Goal: Information Seeking & Learning: Learn about a topic

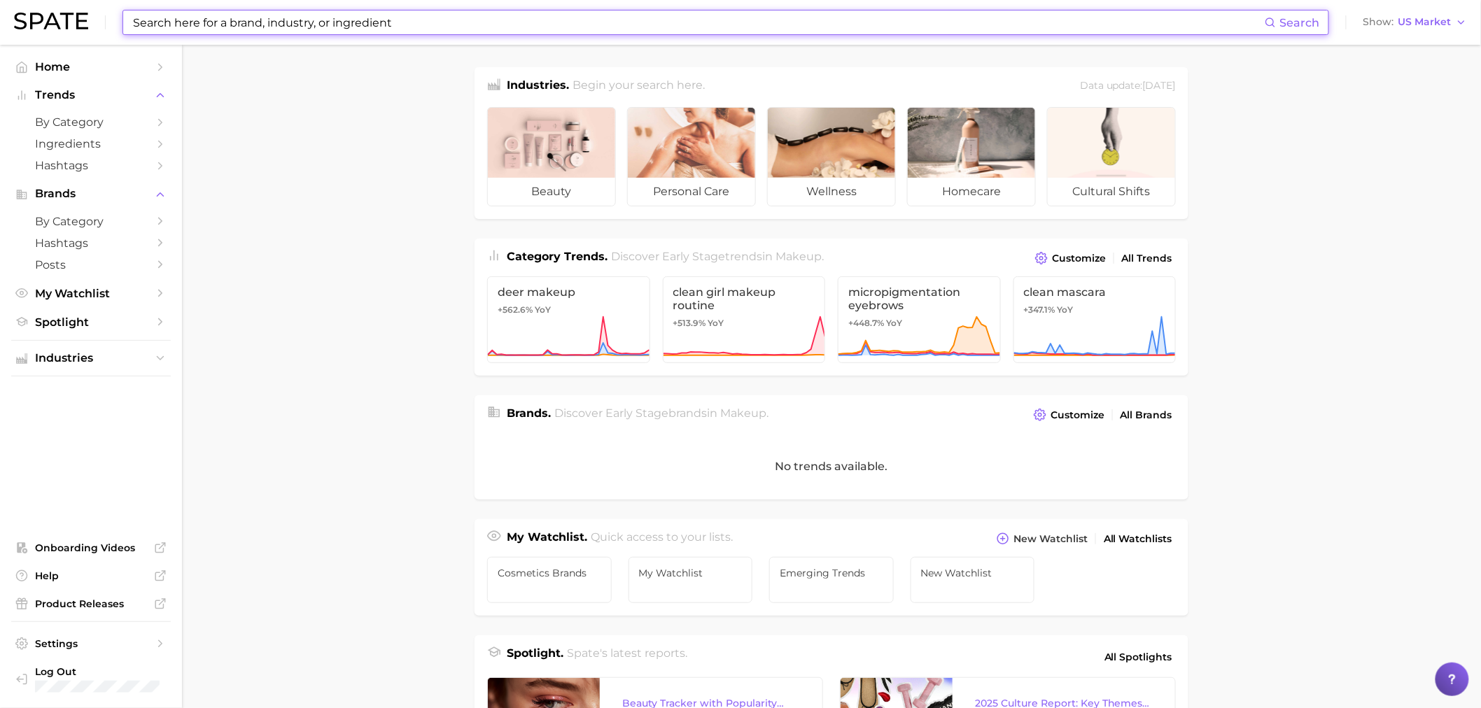
click at [374, 27] on input at bounding box center [698, 22] width 1133 height 24
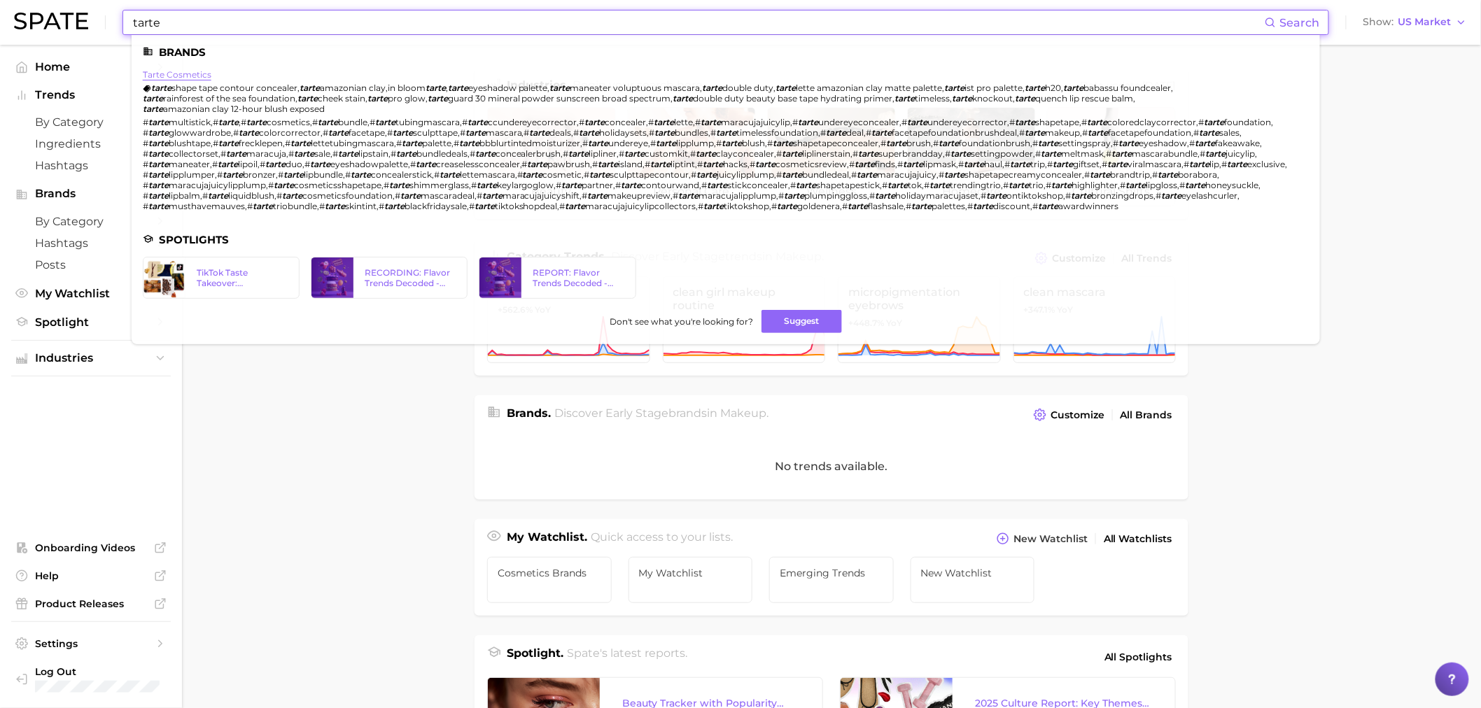
type input "tarte"
click at [181, 74] on link "tarte cosmetics" at bounding box center [177, 74] width 69 height 10
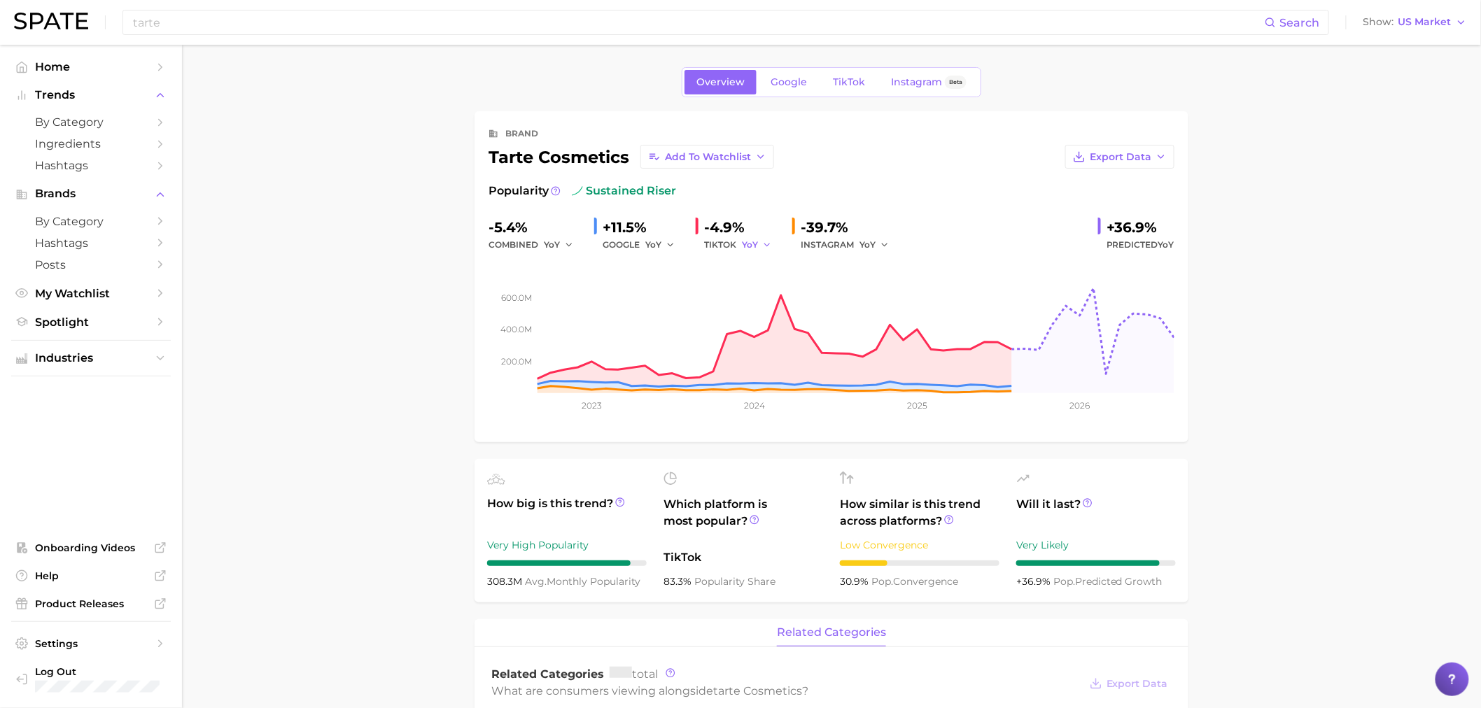
click at [746, 246] on span "YoY" at bounding box center [750, 245] width 16 height 12
click at [782, 283] on button "QoQ" at bounding box center [819, 292] width 154 height 25
click at [661, 240] on button "YoY" at bounding box center [660, 245] width 30 height 17
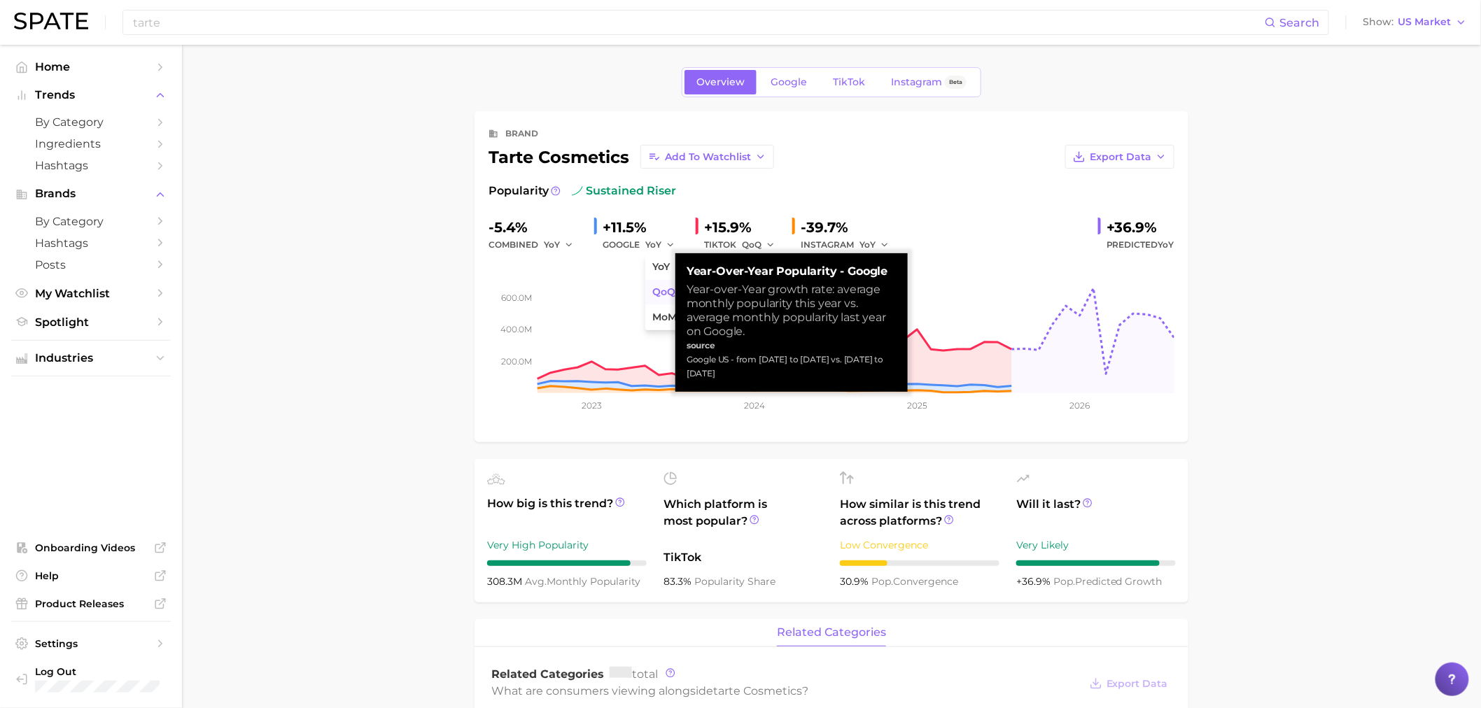
click at [658, 291] on span "QoQ" at bounding box center [663, 292] width 23 height 12
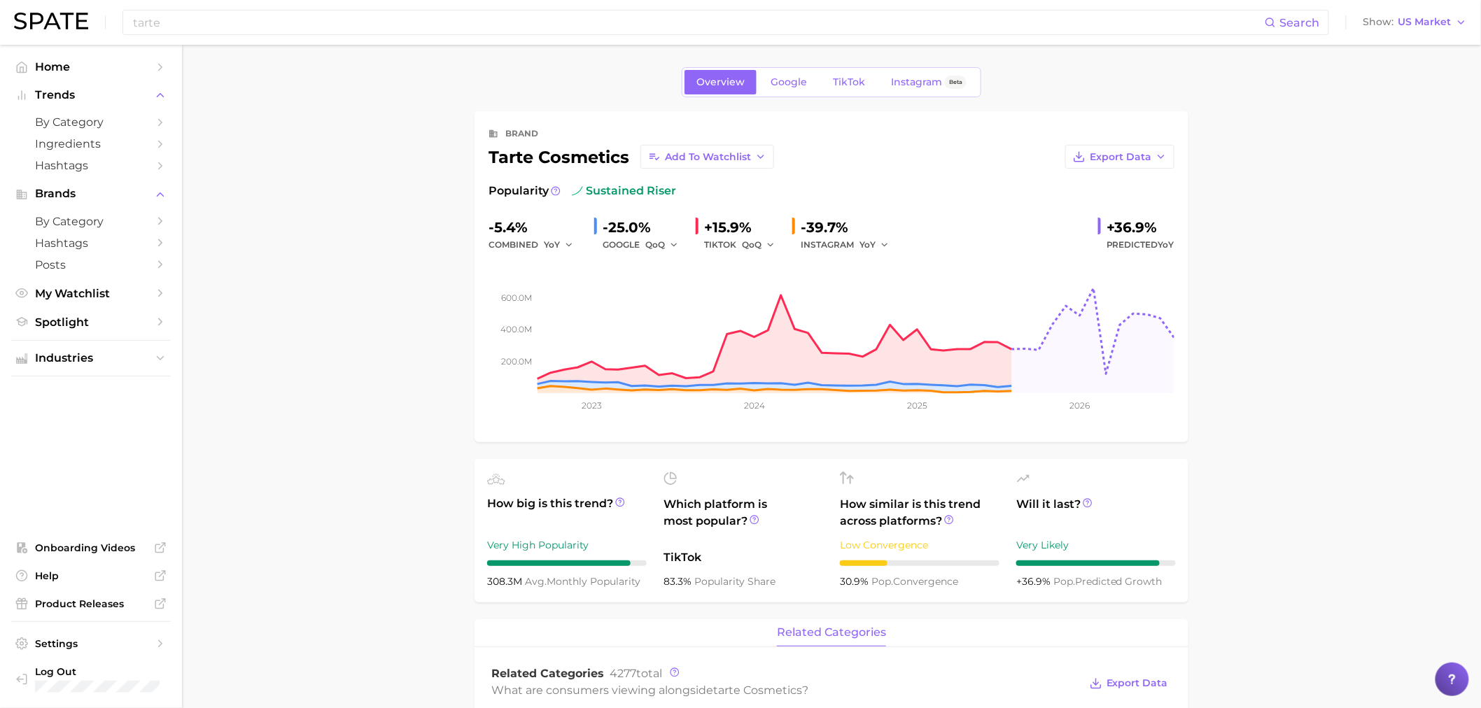
click at [662, 253] on icon "200.0m 400.0m 600.0m 2023 2024 2025 2026" at bounding box center [831, 340] width 686 height 175
click at [795, 241] on div "-39.7% INSTAGRAM YoY" at bounding box center [845, 234] width 106 height 37
click at [806, 242] on div "INSTAGRAM YoY" at bounding box center [849, 245] width 98 height 17
drag, startPoint x: 842, startPoint y: 238, endPoint x: 857, endPoint y: 243, distance: 16.2
click at [842, 239] on div "INSTAGRAM YoY" at bounding box center [849, 245] width 98 height 17
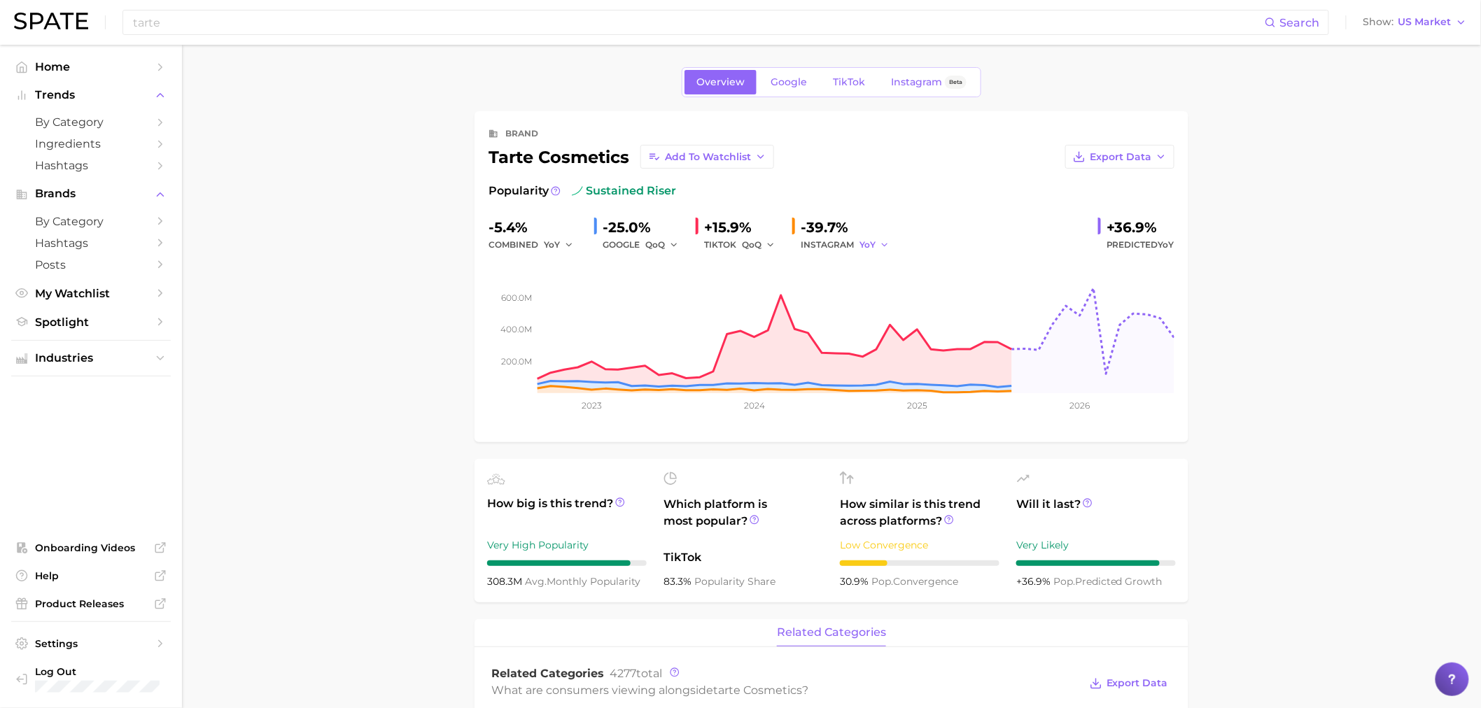
click at [873, 244] on span "YoY" at bounding box center [867, 245] width 16 height 12
click at [876, 287] on span "QoQ" at bounding box center [877, 292] width 23 height 12
click at [546, 241] on span "YoY" at bounding box center [552, 245] width 16 height 12
click at [556, 299] on button "QoQ" at bounding box center [621, 292] width 154 height 25
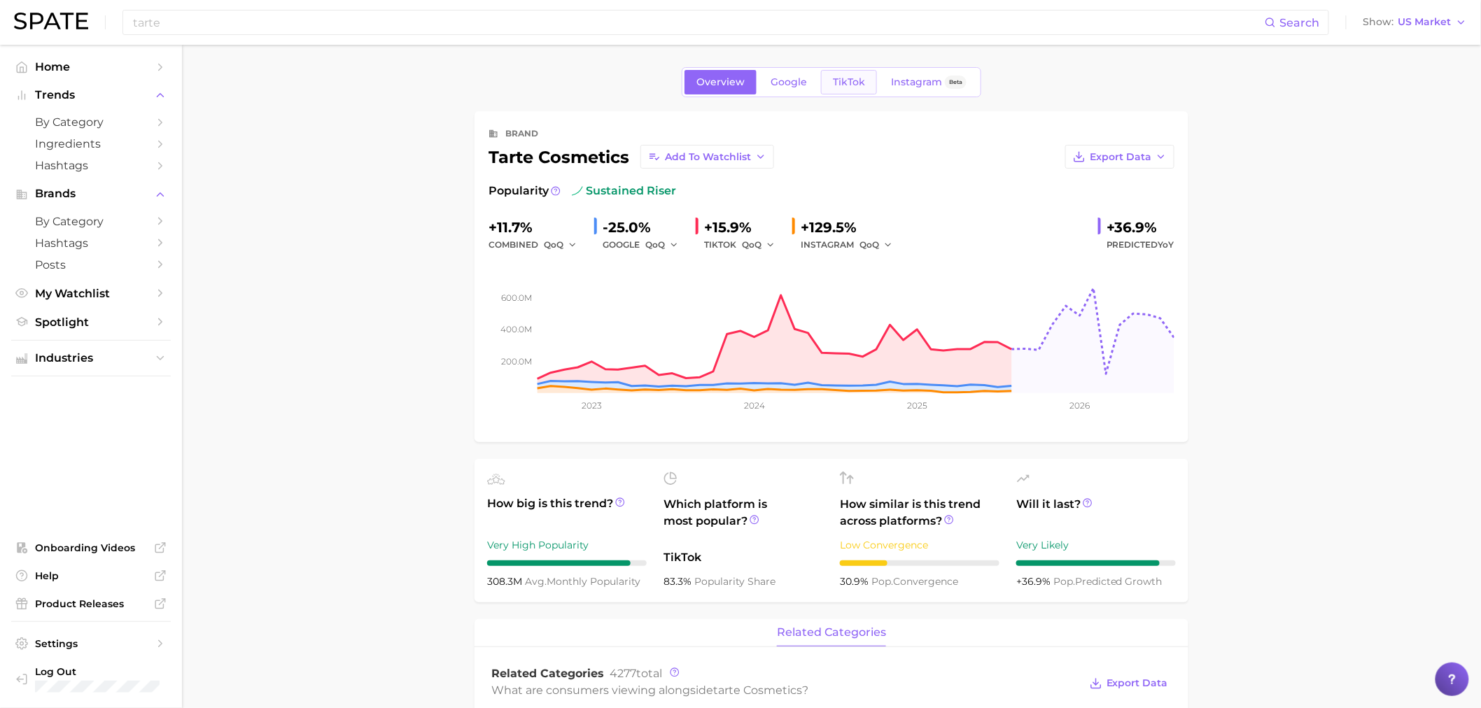
click at [837, 85] on span "TikTok" at bounding box center [849, 82] width 32 height 12
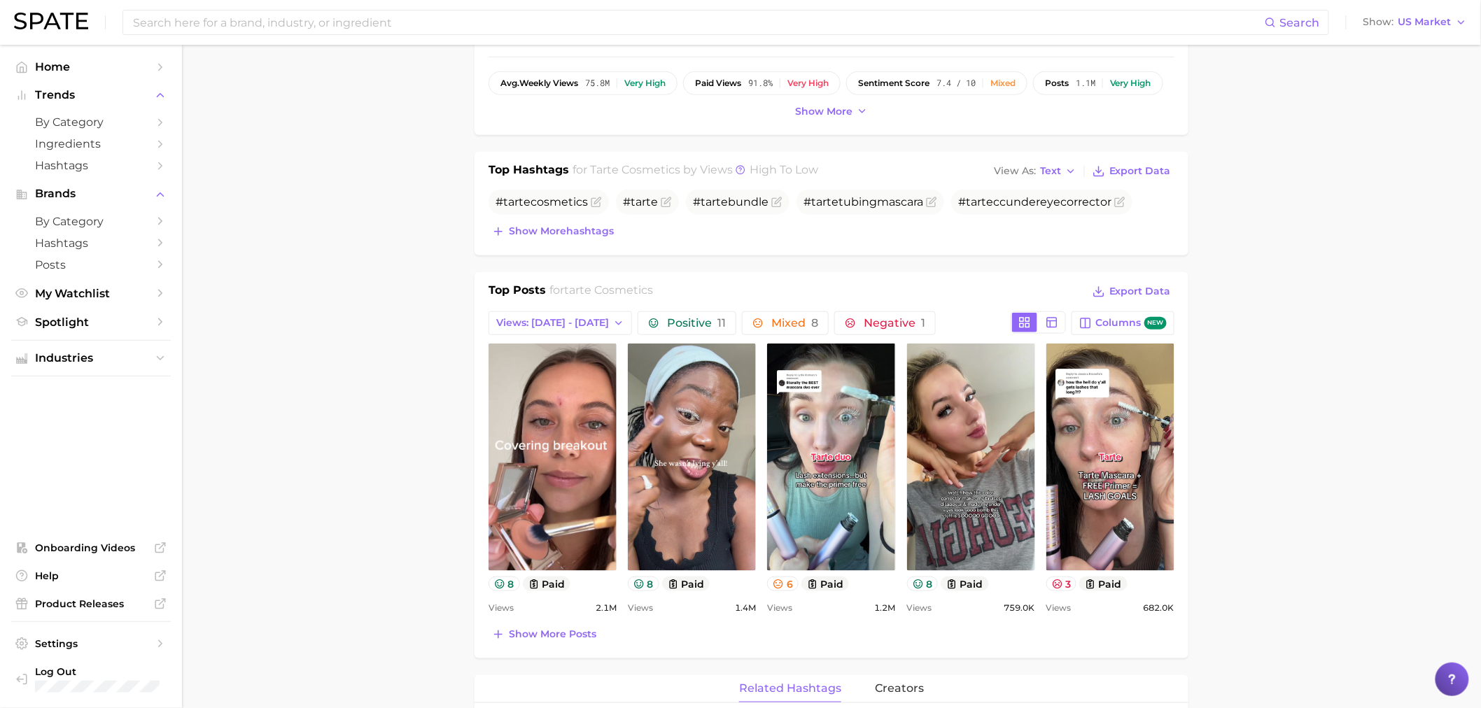
scroll to position [466, 0]
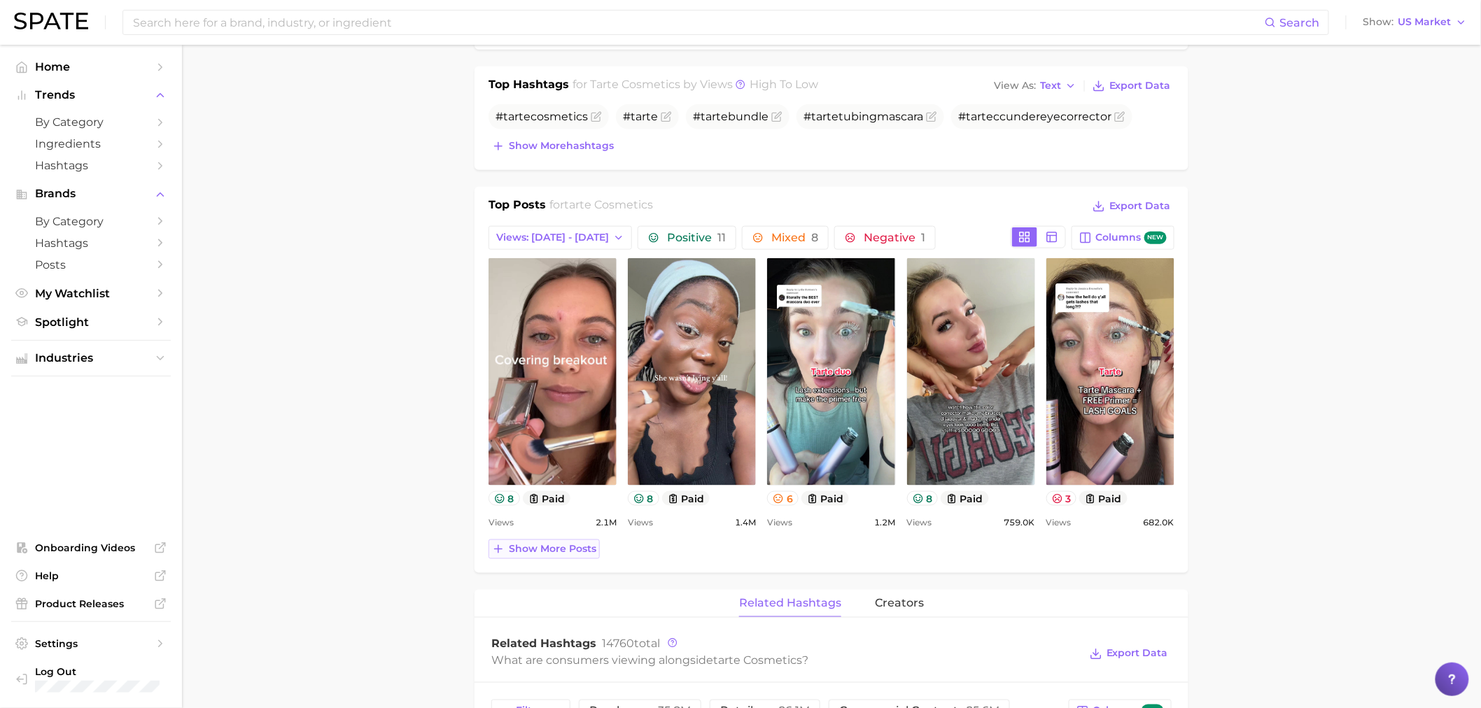
click at [514, 551] on span "Show more posts" at bounding box center [552, 549] width 87 height 12
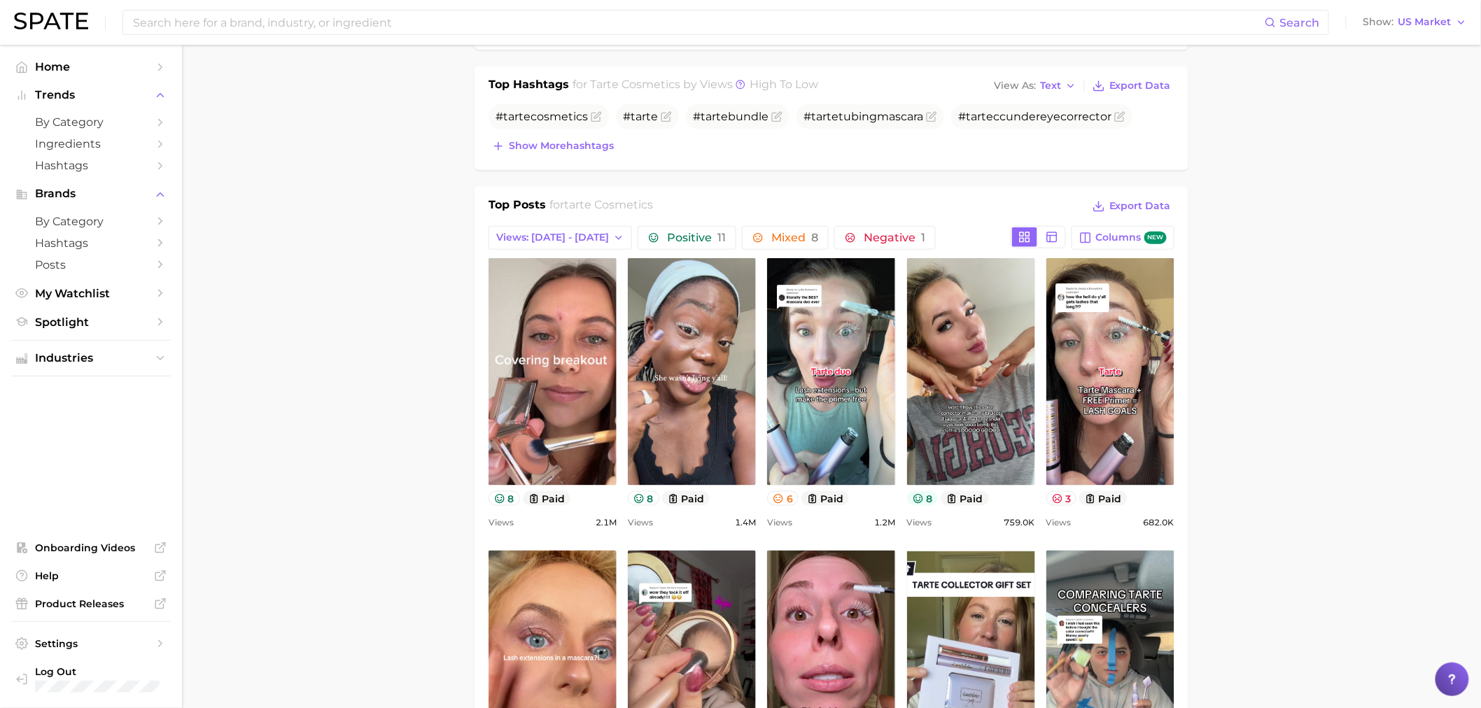
scroll to position [0, 0]
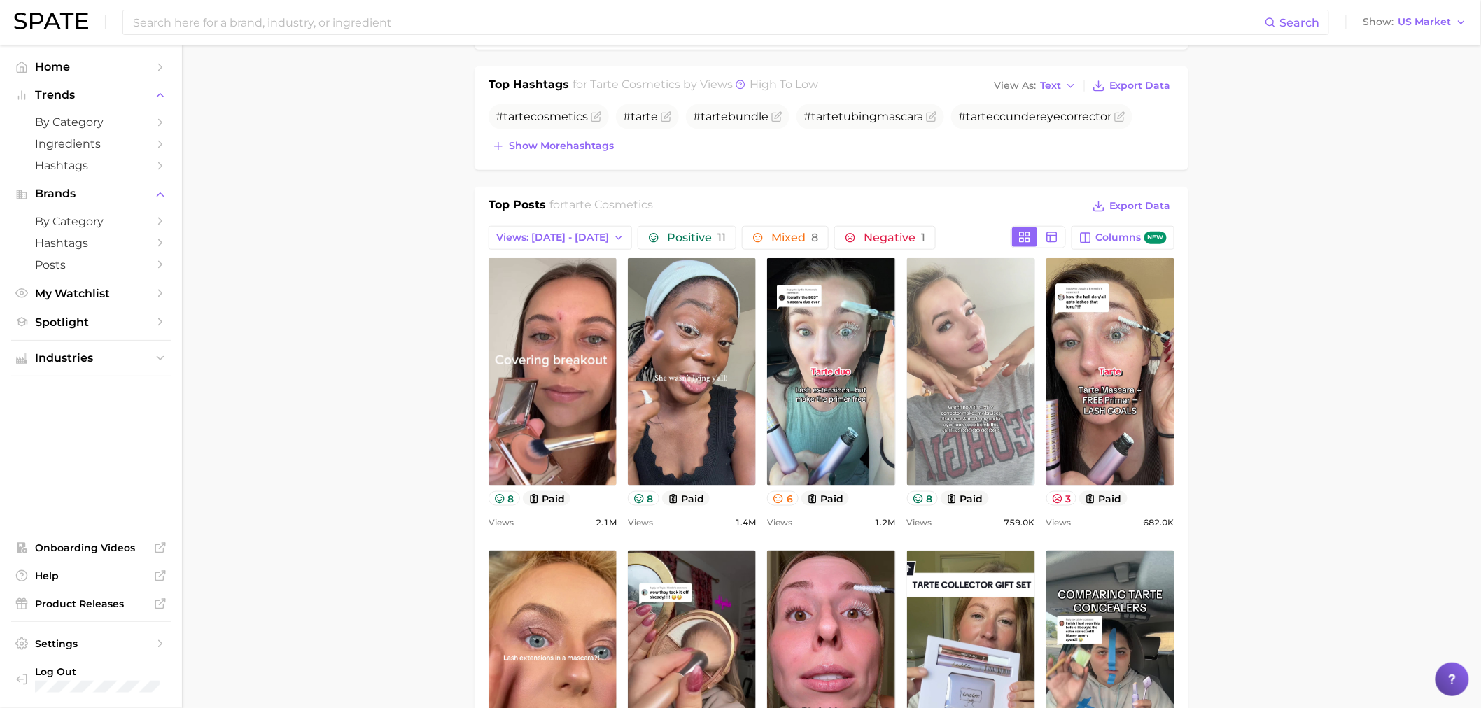
click at [992, 367] on link "view post on TikTok" at bounding box center [971, 371] width 128 height 227
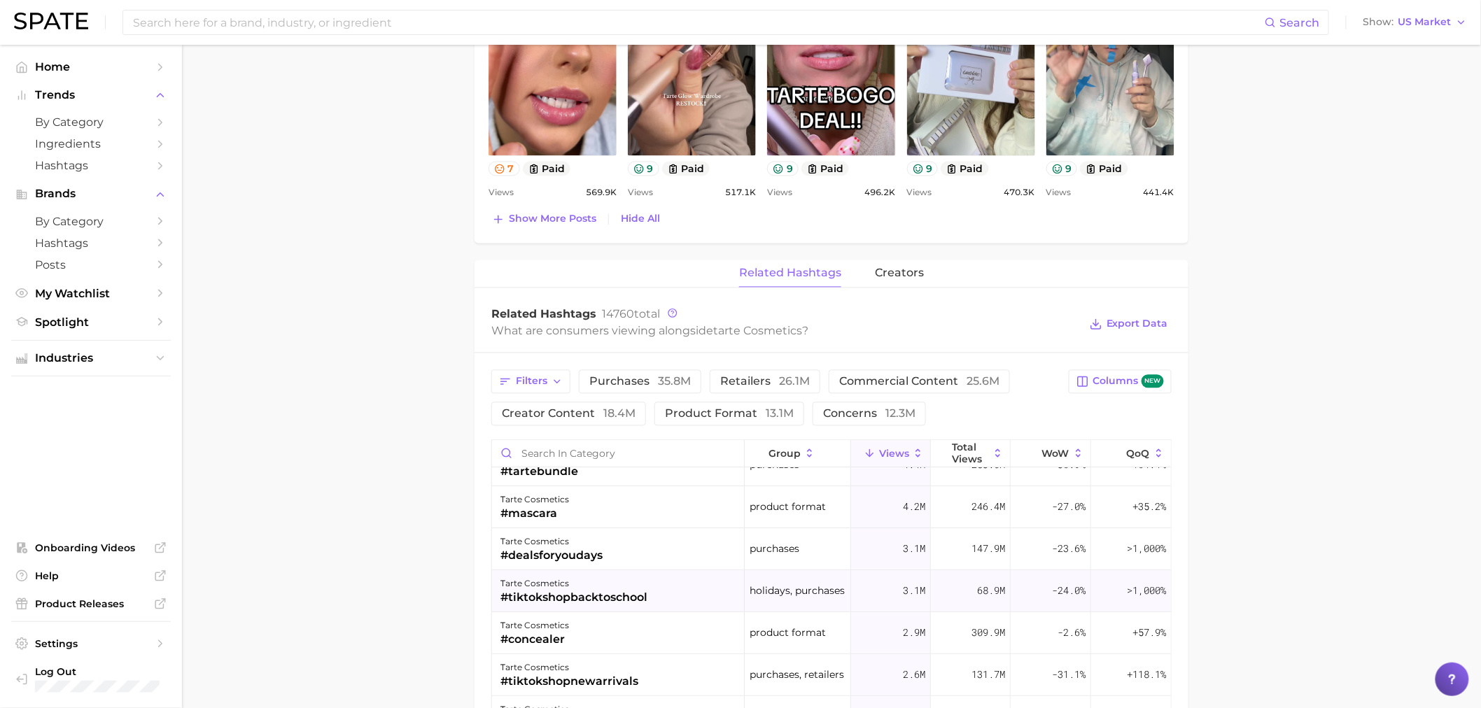
scroll to position [155, 0]
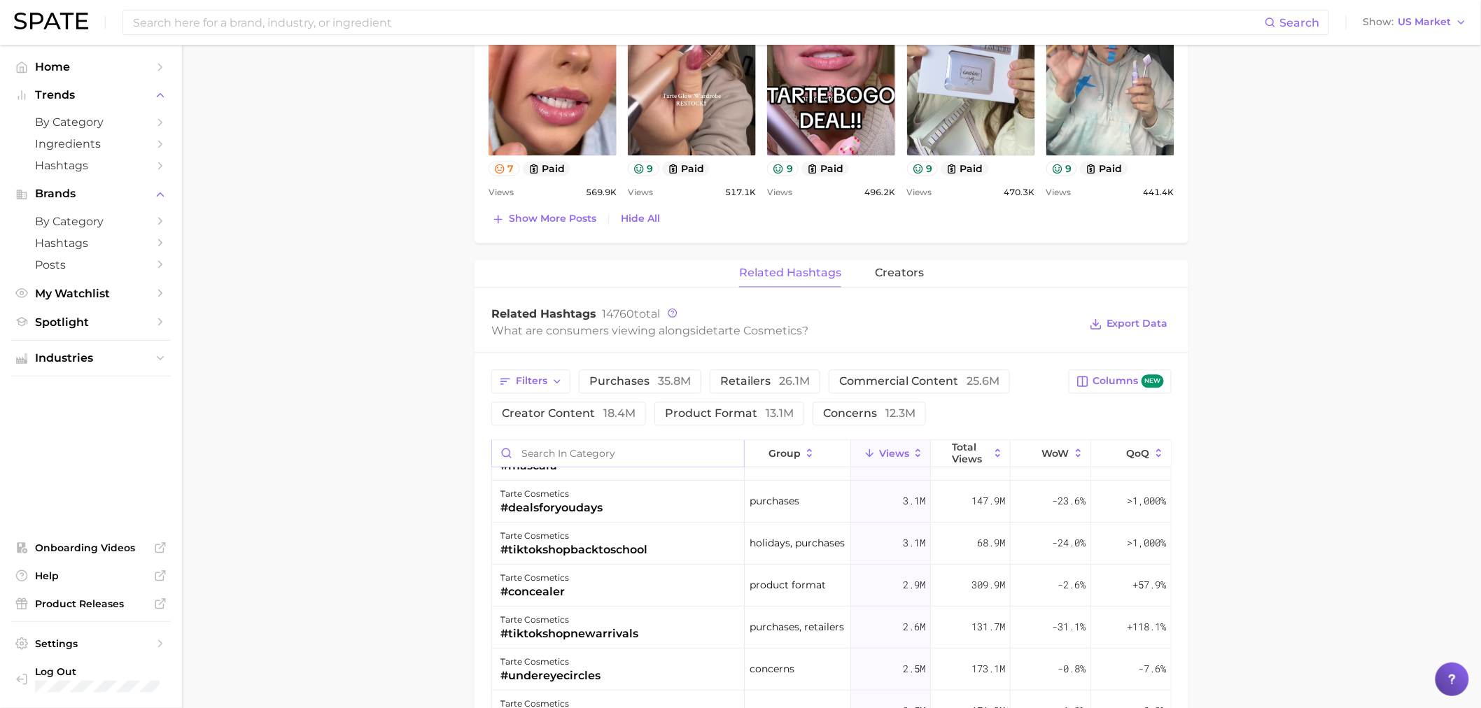
click at [569, 460] on input "Search in category" at bounding box center [618, 454] width 252 height 27
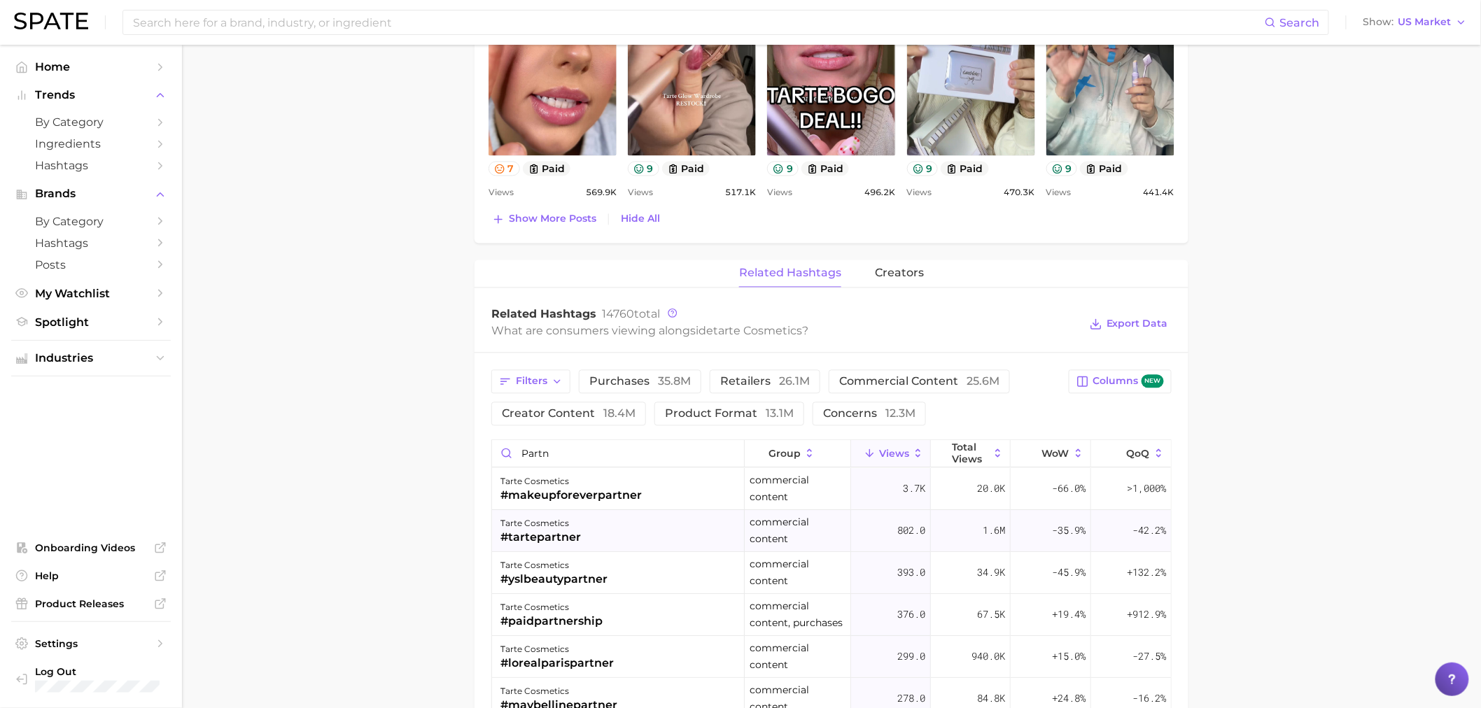
click at [570, 532] on div "#tartepartner" at bounding box center [540, 538] width 80 height 17
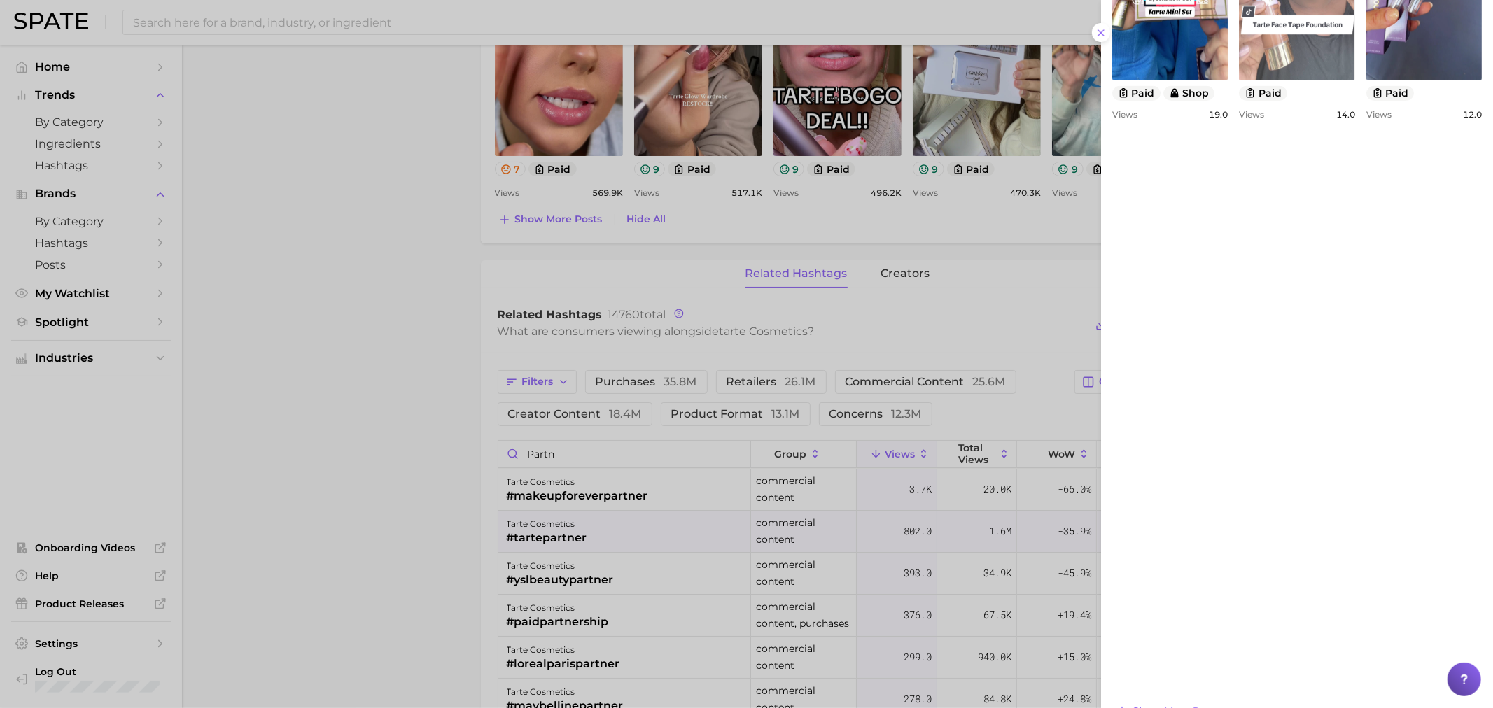
scroll to position [908, 0]
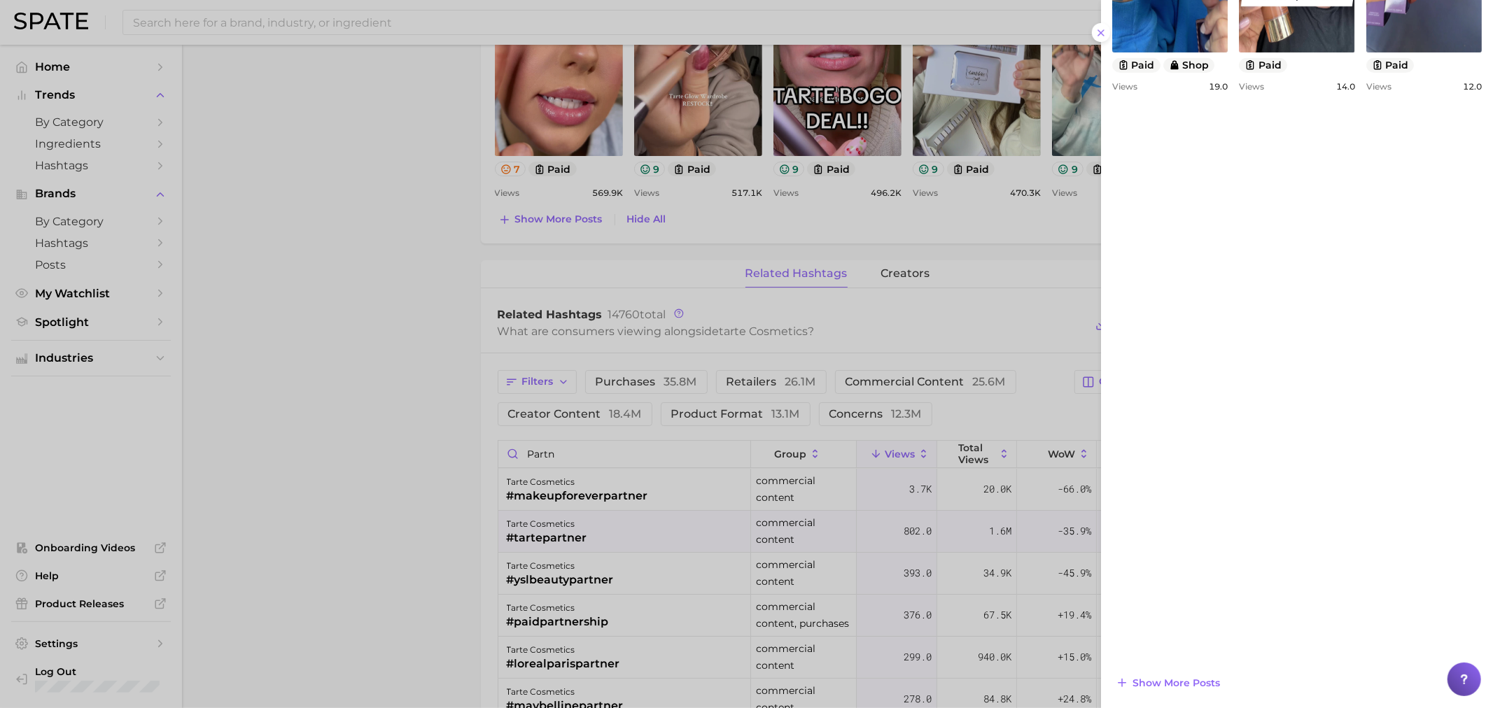
drag, startPoint x: 569, startPoint y: 450, endPoint x: 578, endPoint y: 463, distance: 16.1
click at [570, 450] on div at bounding box center [746, 354] width 1493 height 708
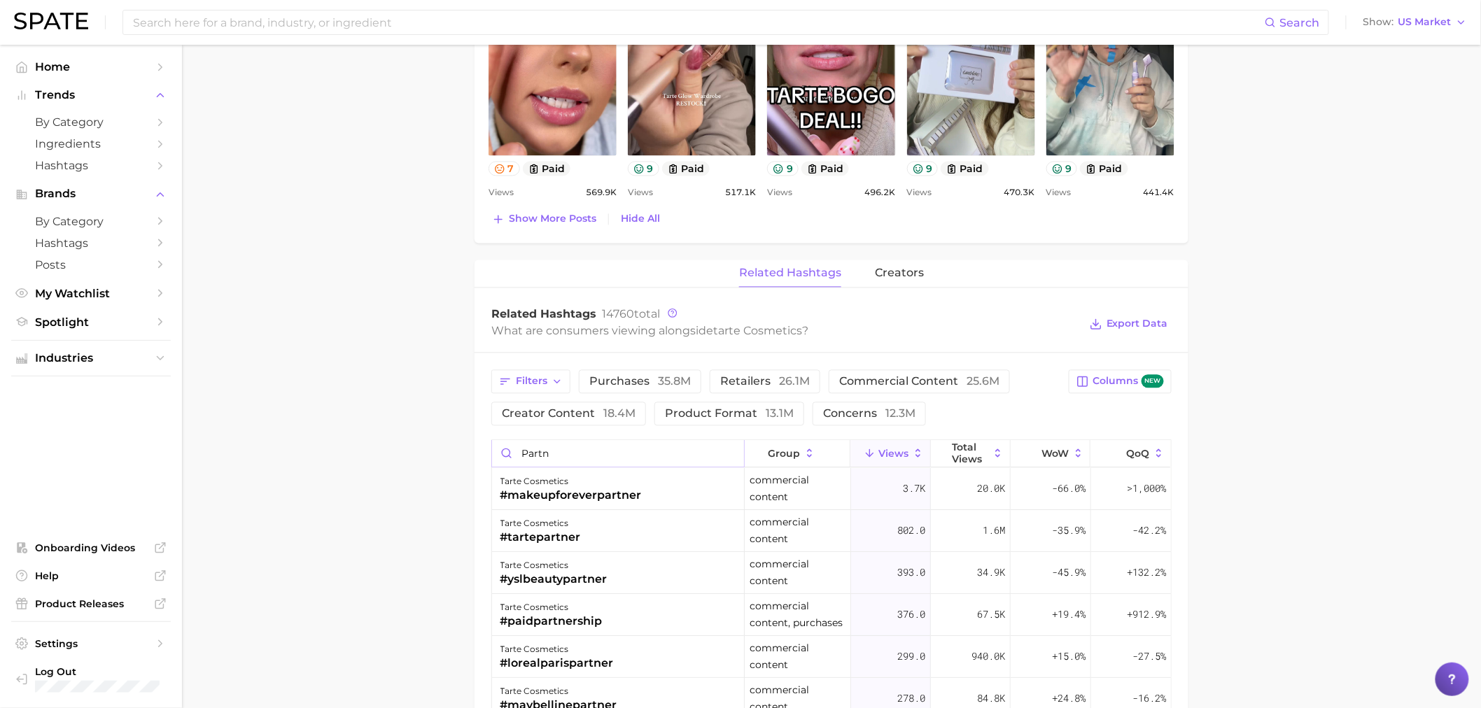
drag, startPoint x: 565, startPoint y: 451, endPoint x: 476, endPoint y: 453, distance: 89.6
type input "ad"
click at [514, 493] on div "#ad" at bounding box center [534, 496] width 69 height 17
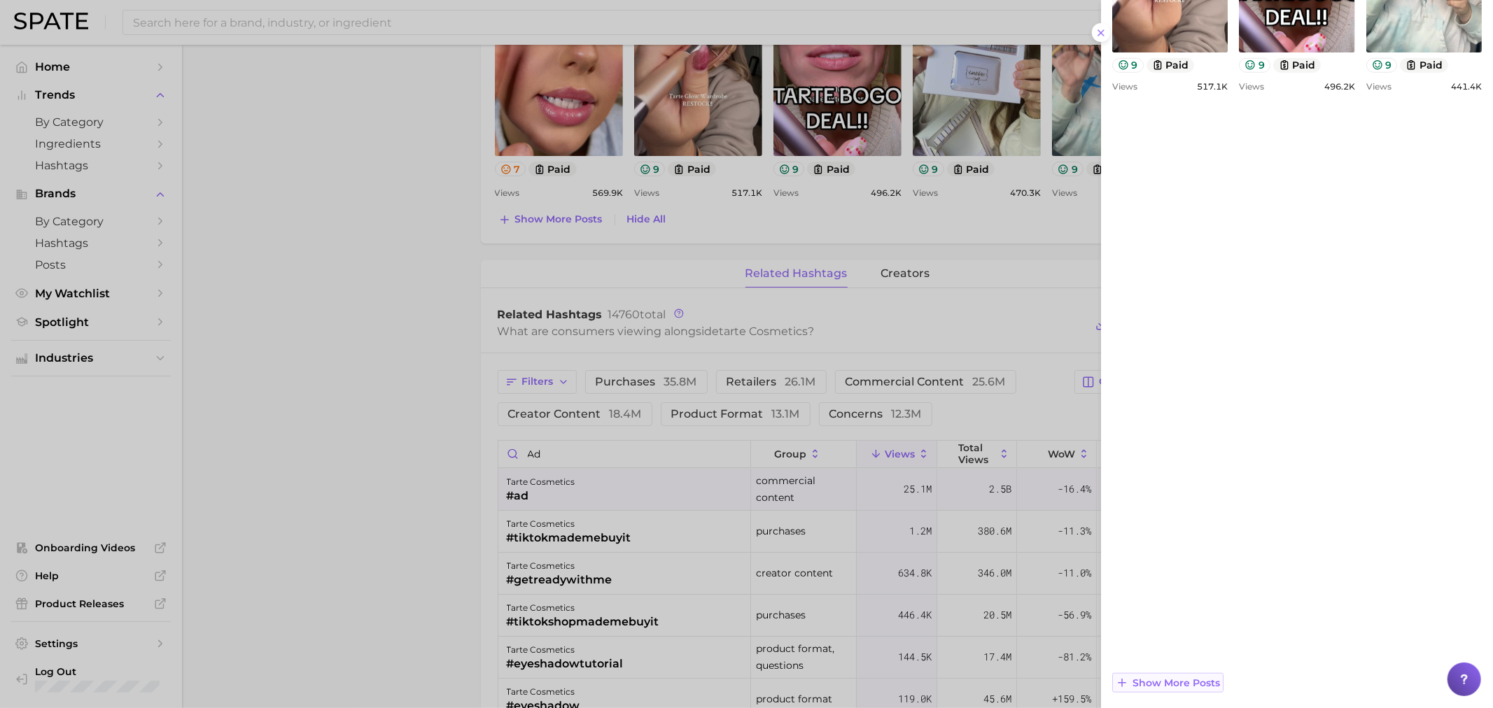
click at [1178, 677] on span "Show more posts" at bounding box center [1175, 683] width 87 height 12
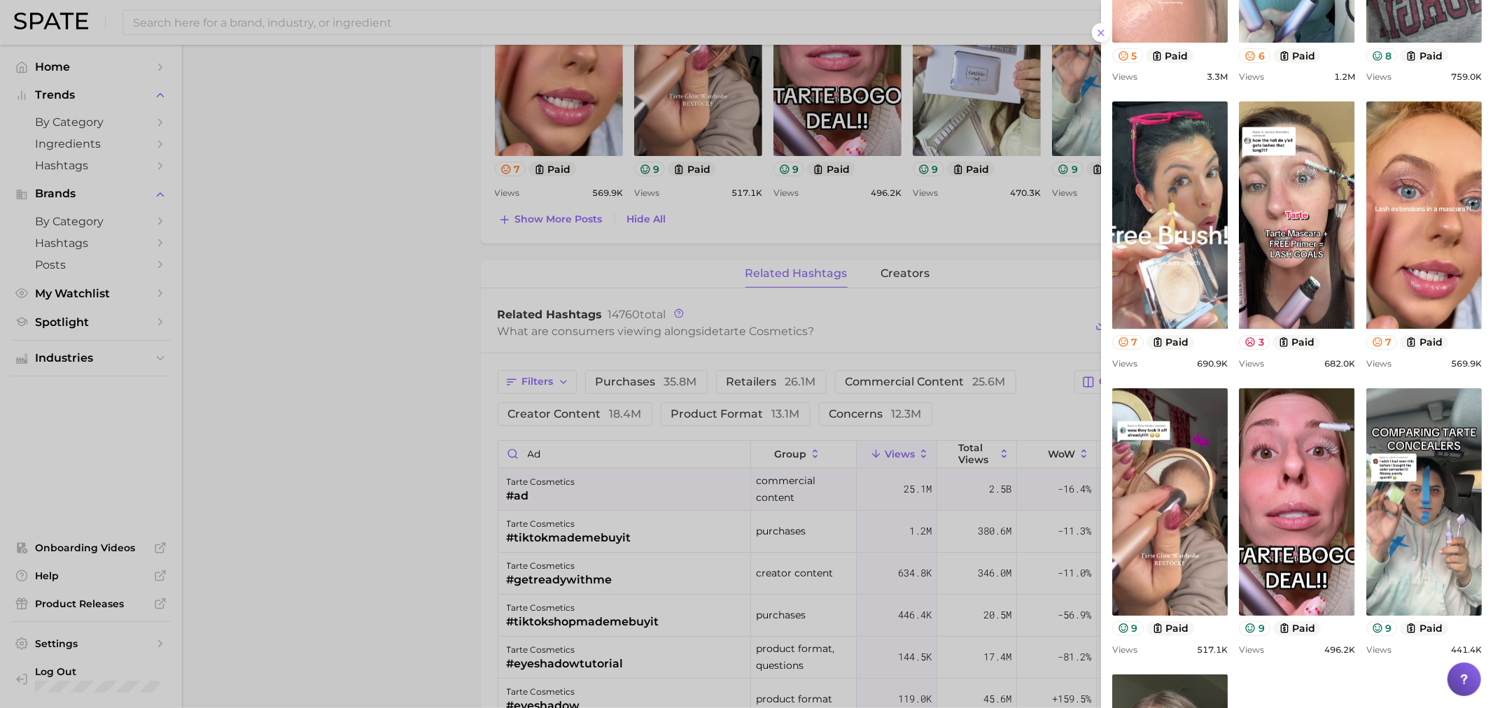
scroll to position [0, 0]
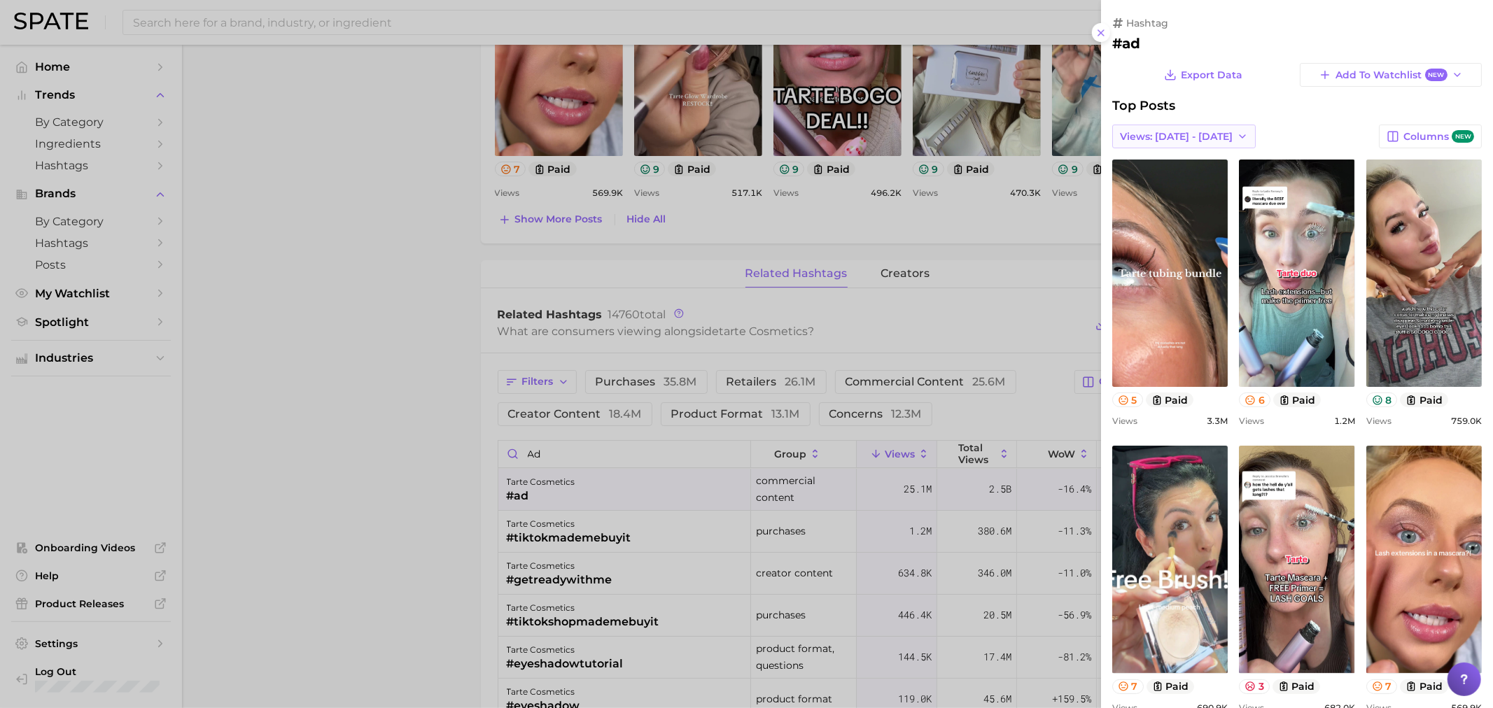
click at [1180, 131] on span "Views: [DATE] - [DATE]" at bounding box center [1176, 137] width 113 height 12
click at [1150, 178] on button "Total Views" at bounding box center [1189, 187] width 154 height 25
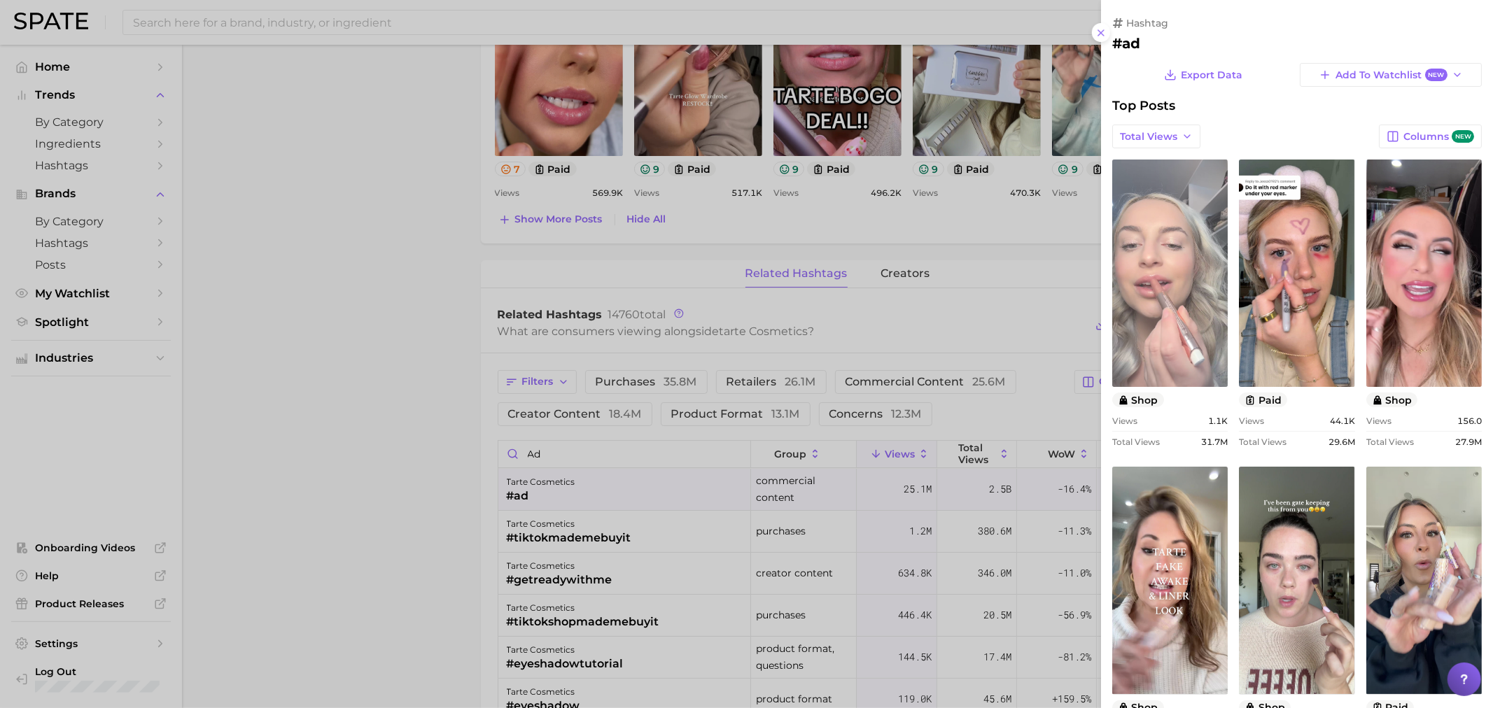
click at [1227, 221] on link "view post on TikTok" at bounding box center [1169, 273] width 115 height 227
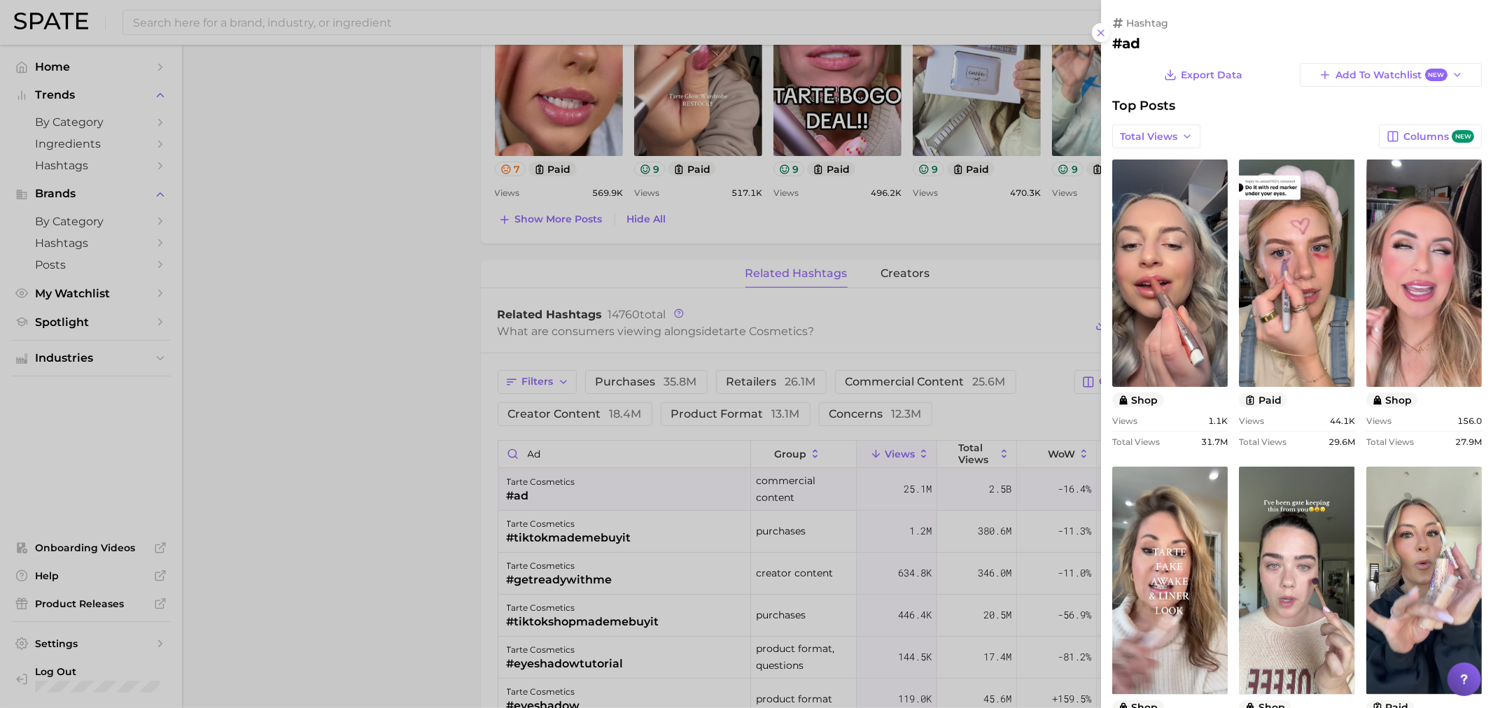
click at [407, 231] on div at bounding box center [746, 354] width 1493 height 708
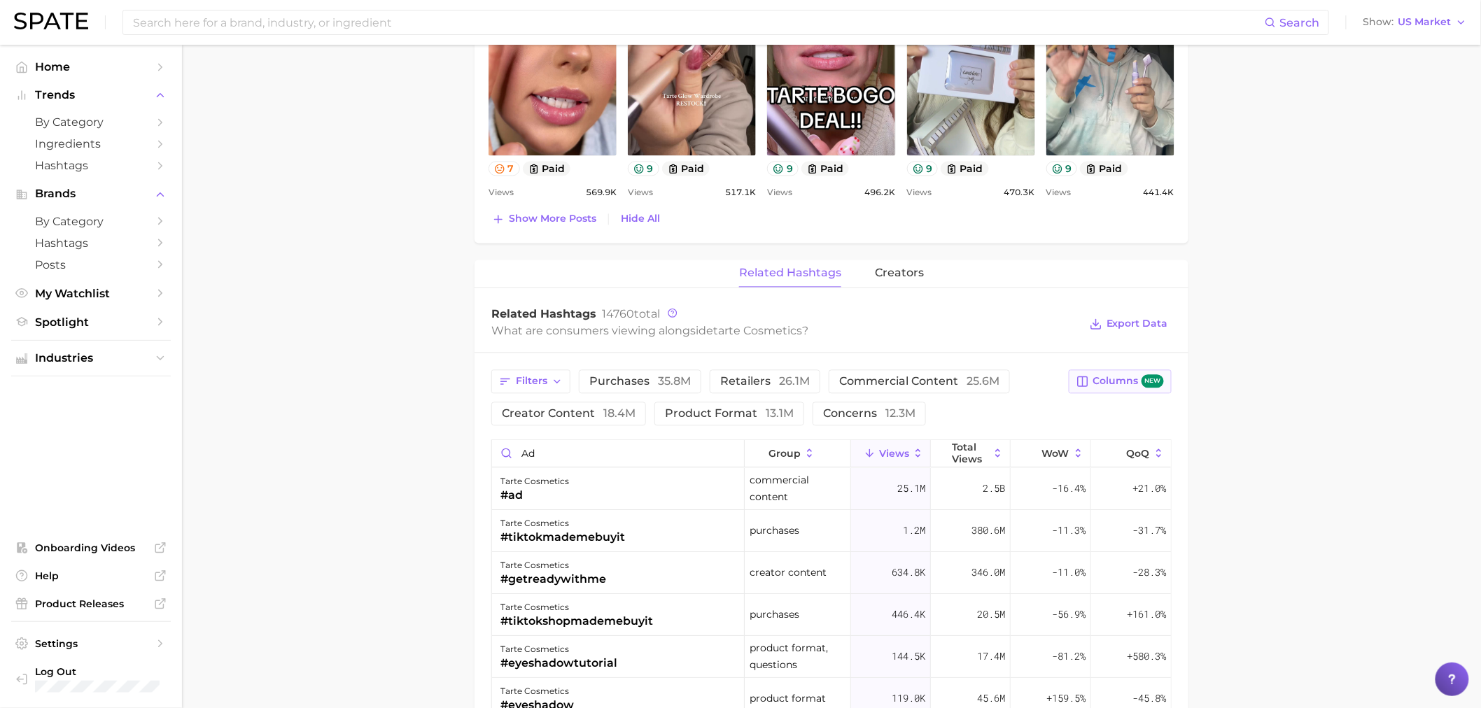
click at [1108, 389] on button "Columns new" at bounding box center [1119, 382] width 103 height 24
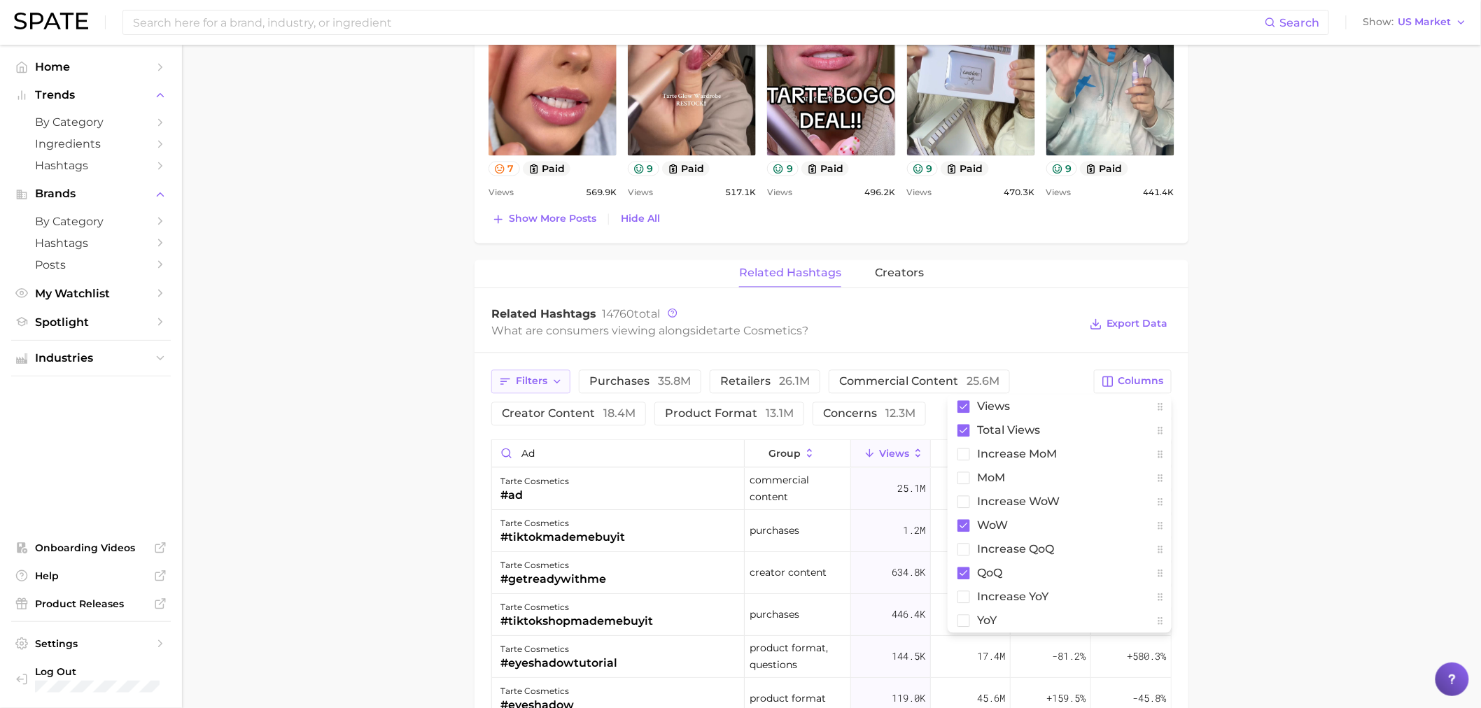
click at [507, 383] on icon "button" at bounding box center [505, 382] width 13 height 13
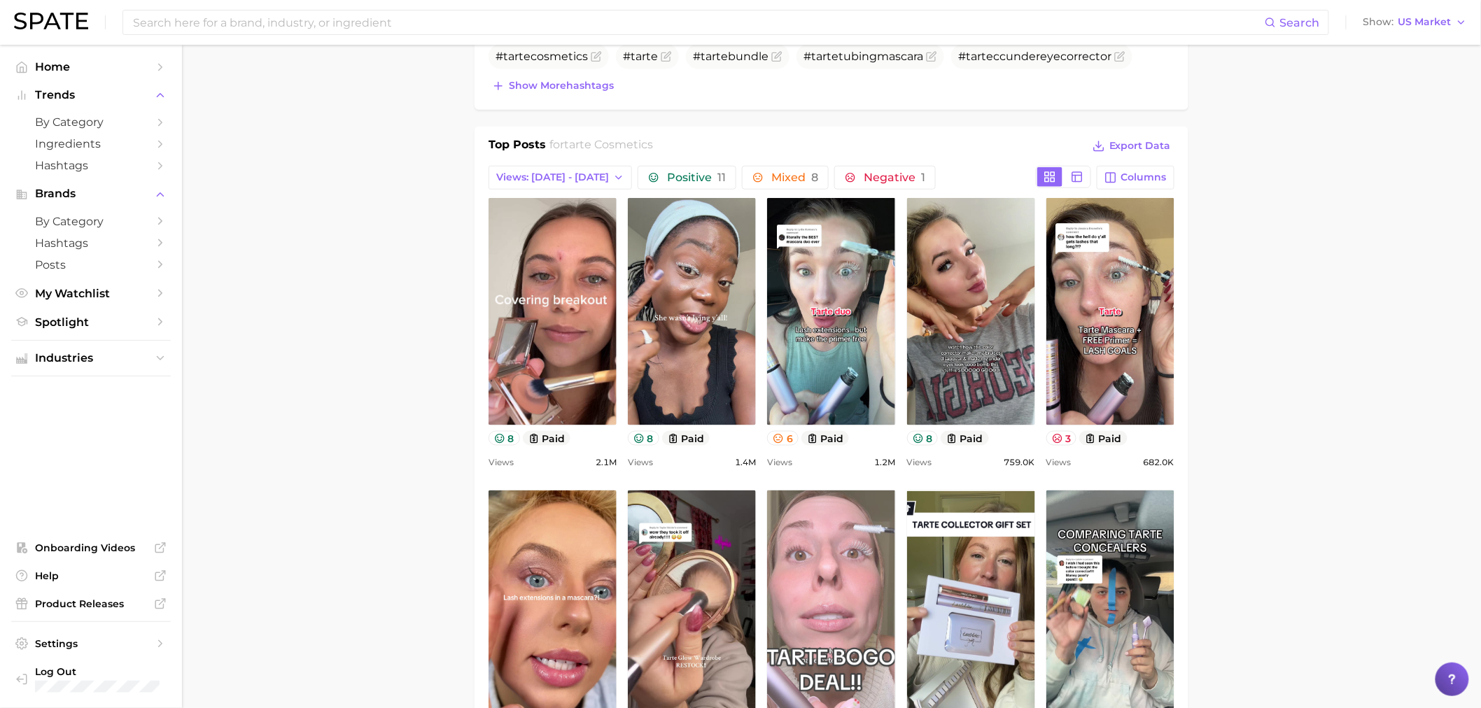
scroll to position [292, 0]
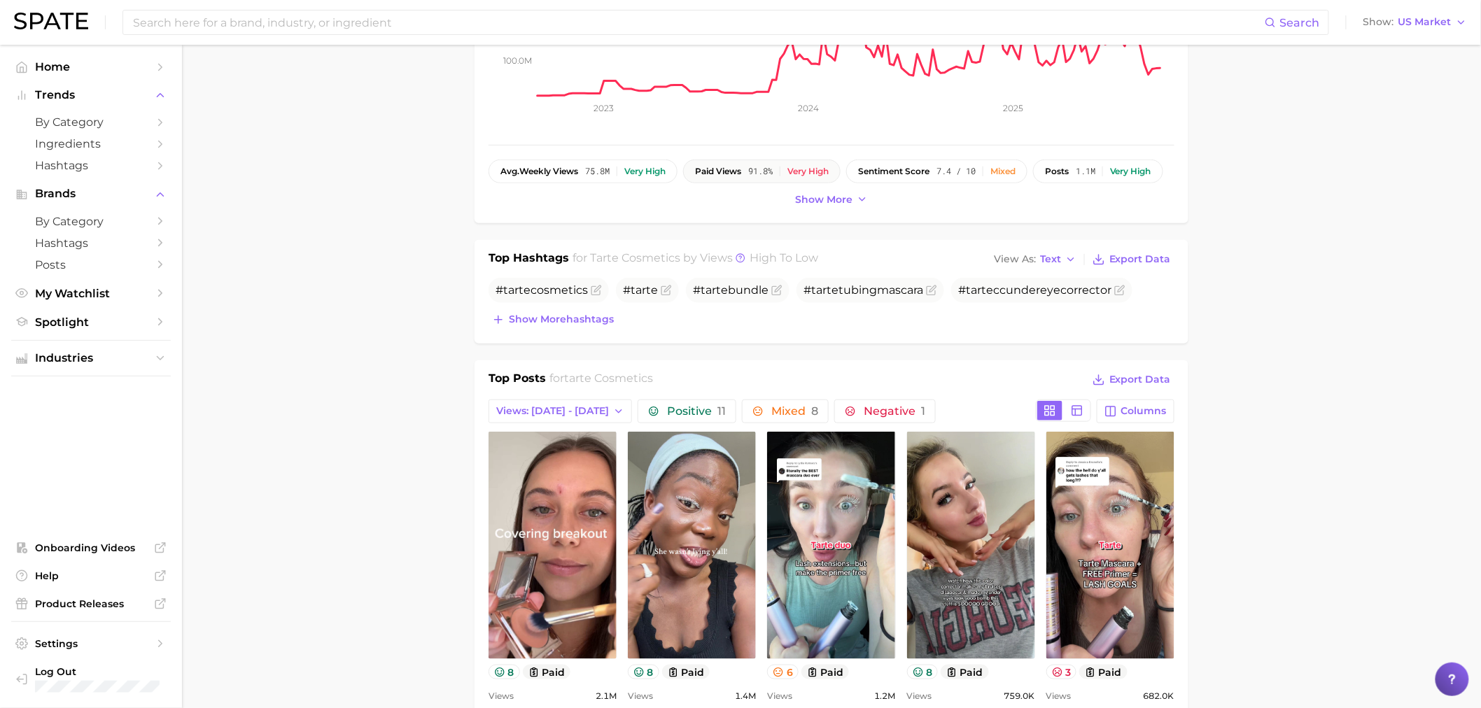
click at [798, 170] on div "Very high" at bounding box center [807, 172] width 41 height 10
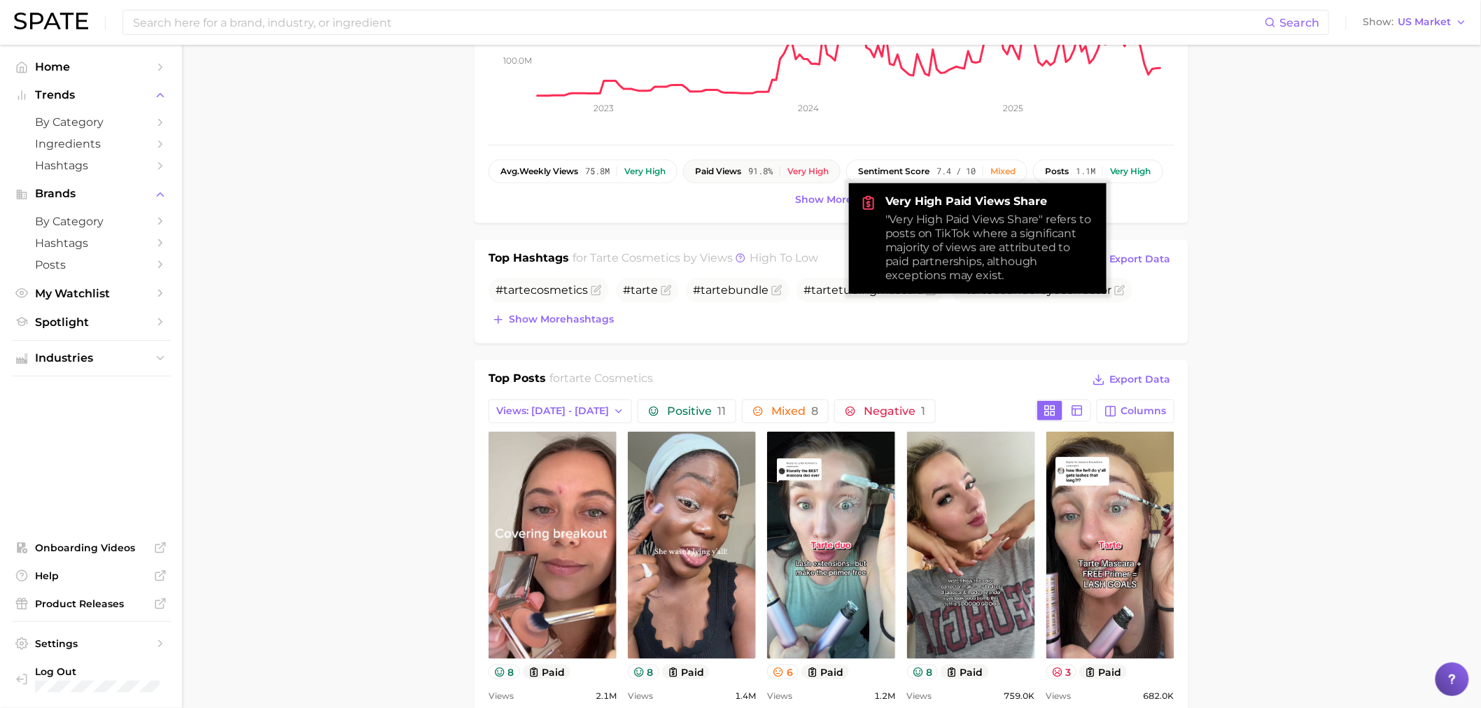
click at [718, 167] on span "paid views" at bounding box center [718, 172] width 46 height 10
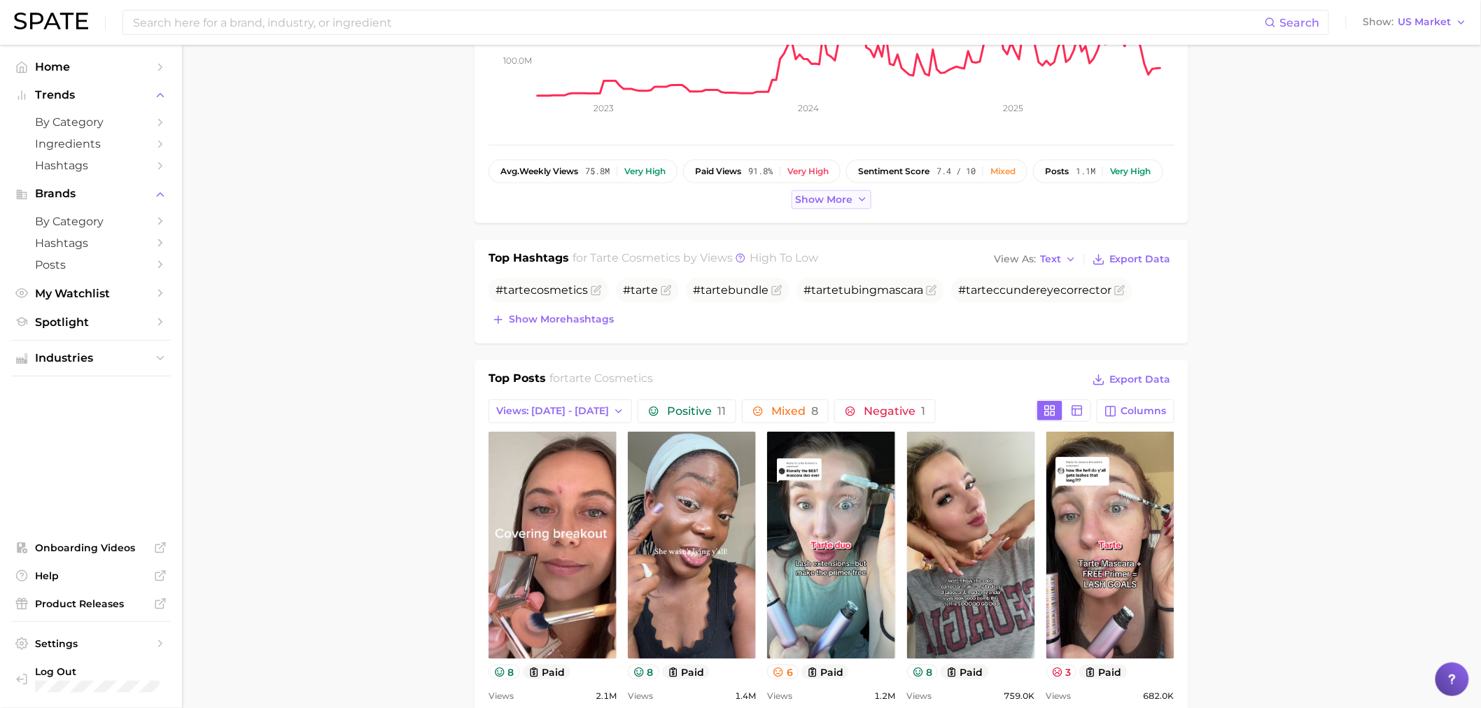
click at [821, 194] on span "Show more" at bounding box center [823, 200] width 57 height 12
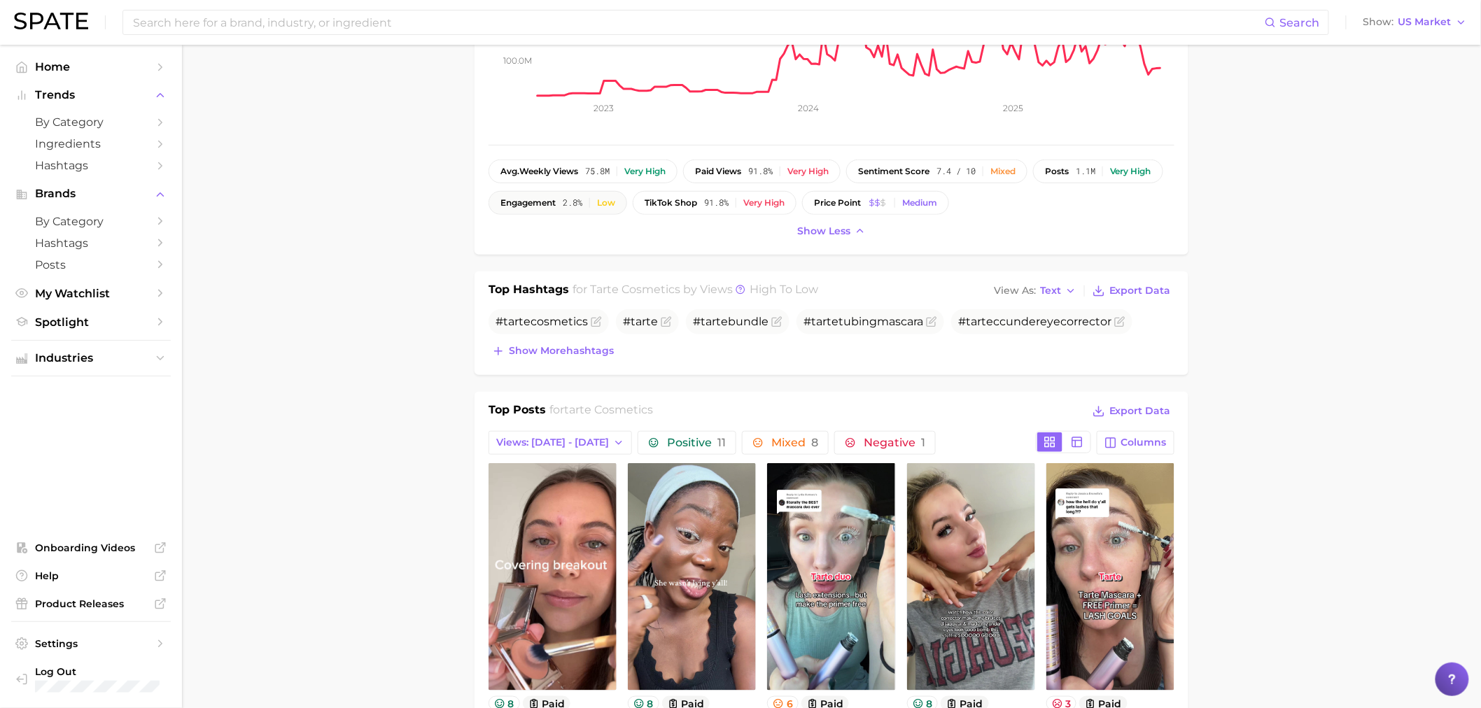
click at [582, 199] on span "2.8%" at bounding box center [573, 203] width 20 height 10
click at [789, 208] on button "TikTok shop 91.8% Very high" at bounding box center [715, 203] width 164 height 24
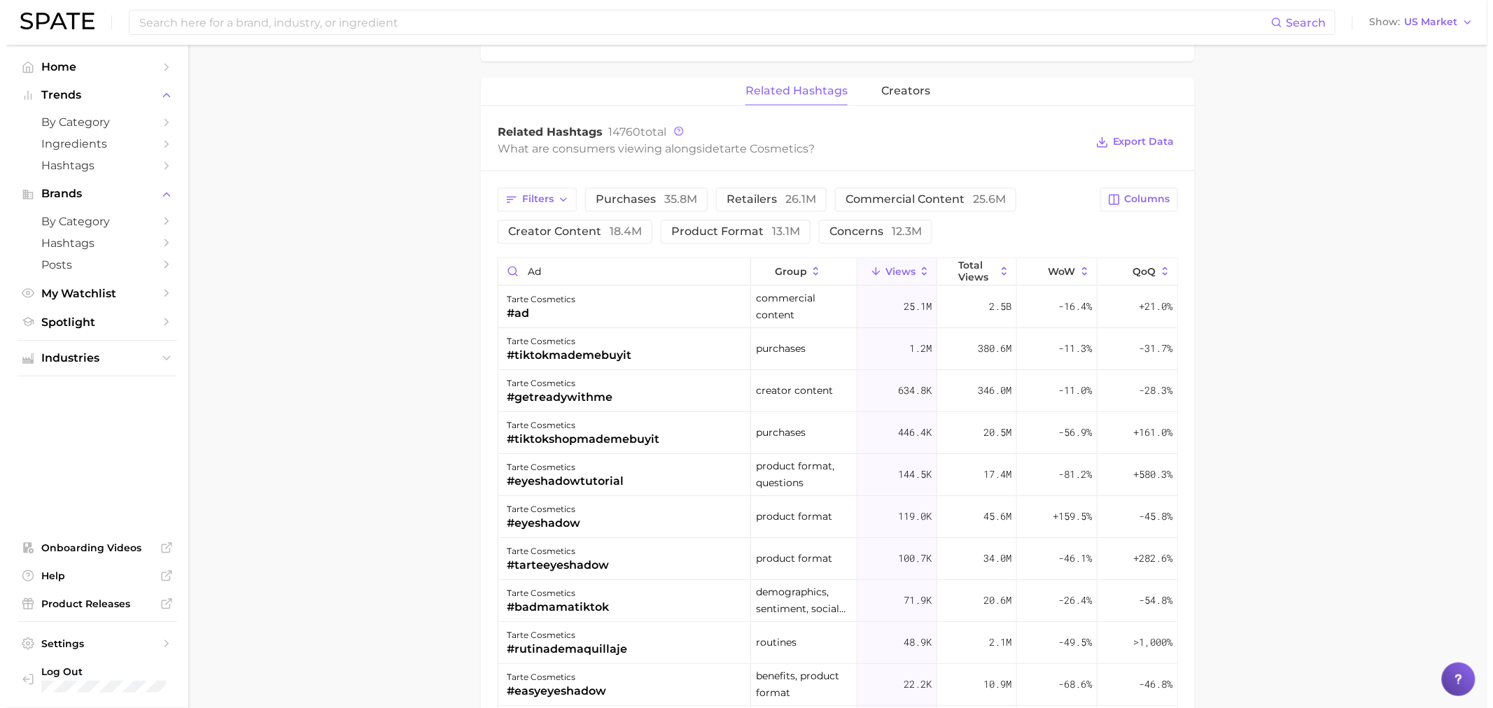
scroll to position [1304, 0]
click at [574, 316] on div "tarte cosmetics #ad" at bounding box center [618, 306] width 253 height 42
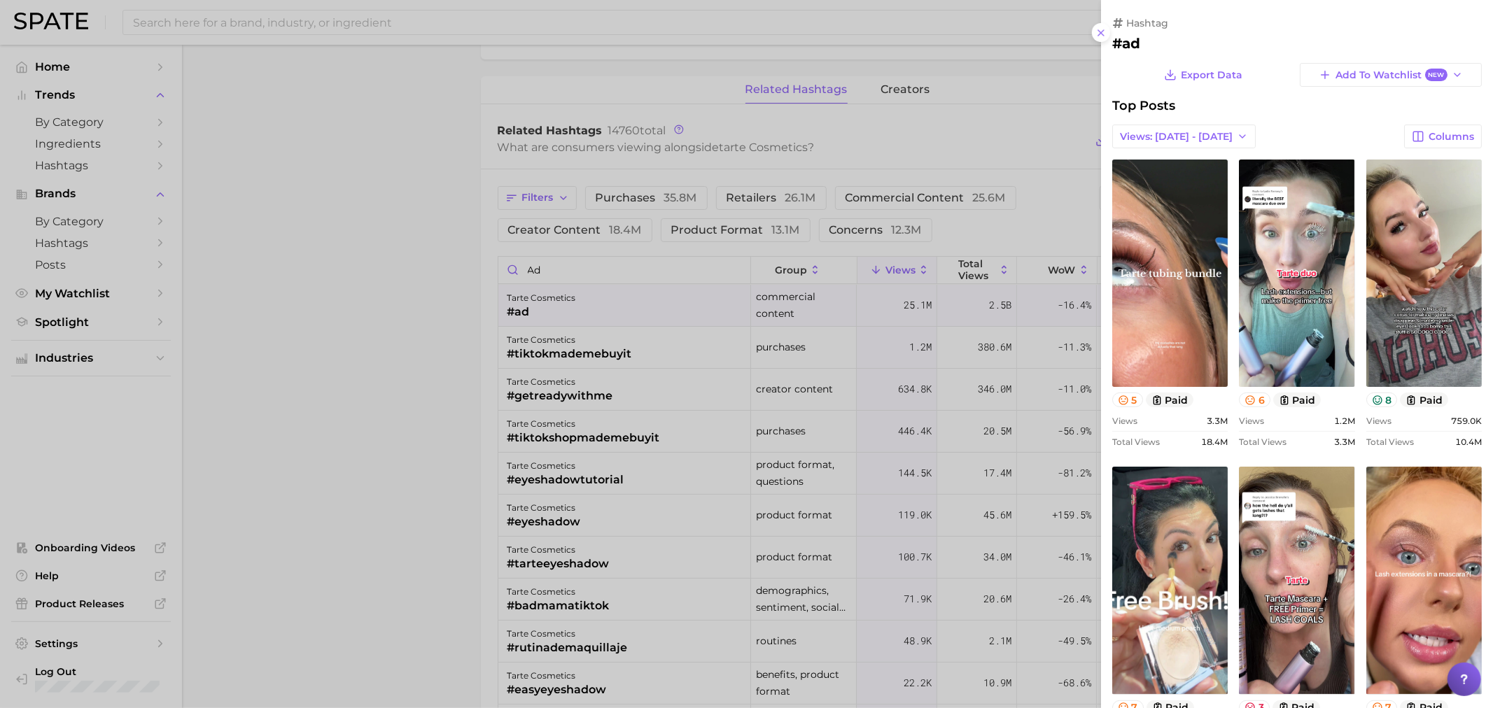
scroll to position [0, 0]
click at [480, 379] on div at bounding box center [746, 354] width 1493 height 708
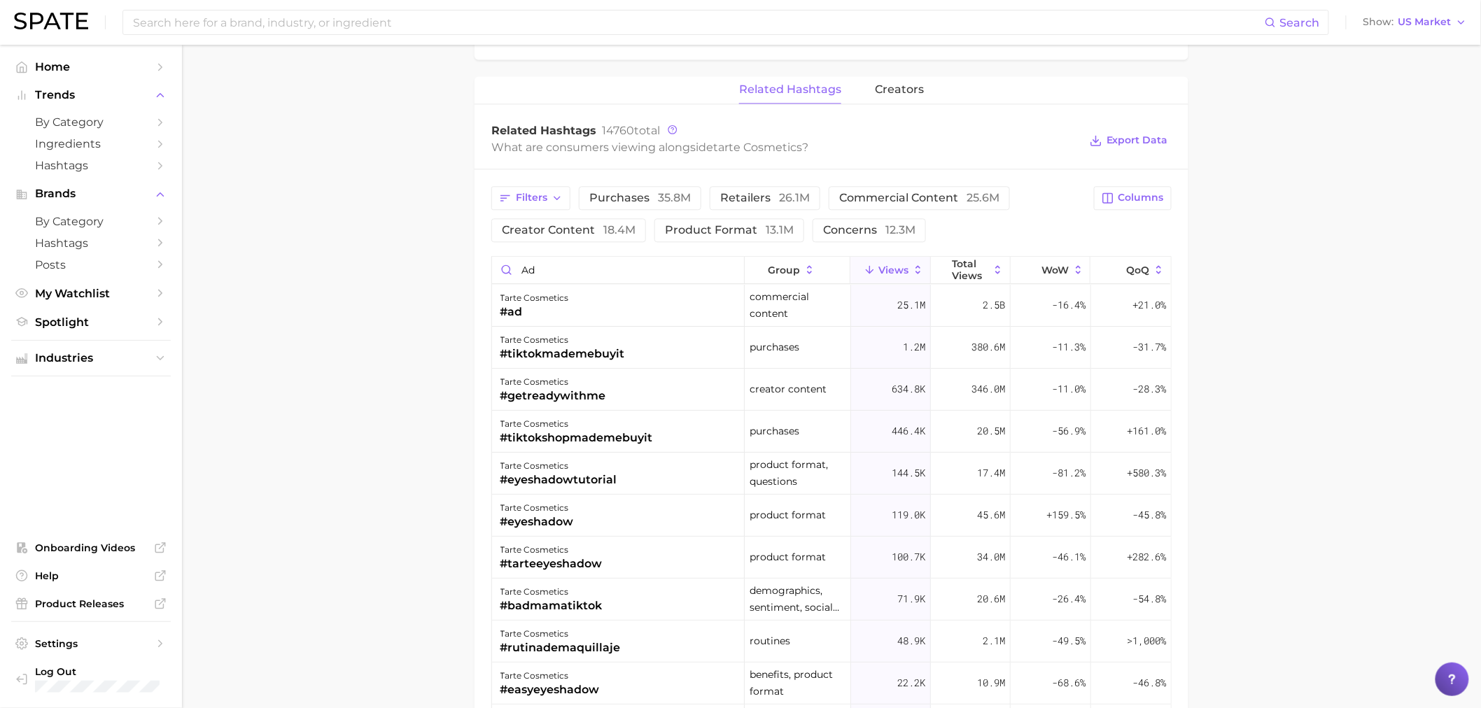
click at [546, 386] on div "tarte cosmetics" at bounding box center [553, 382] width 106 height 17
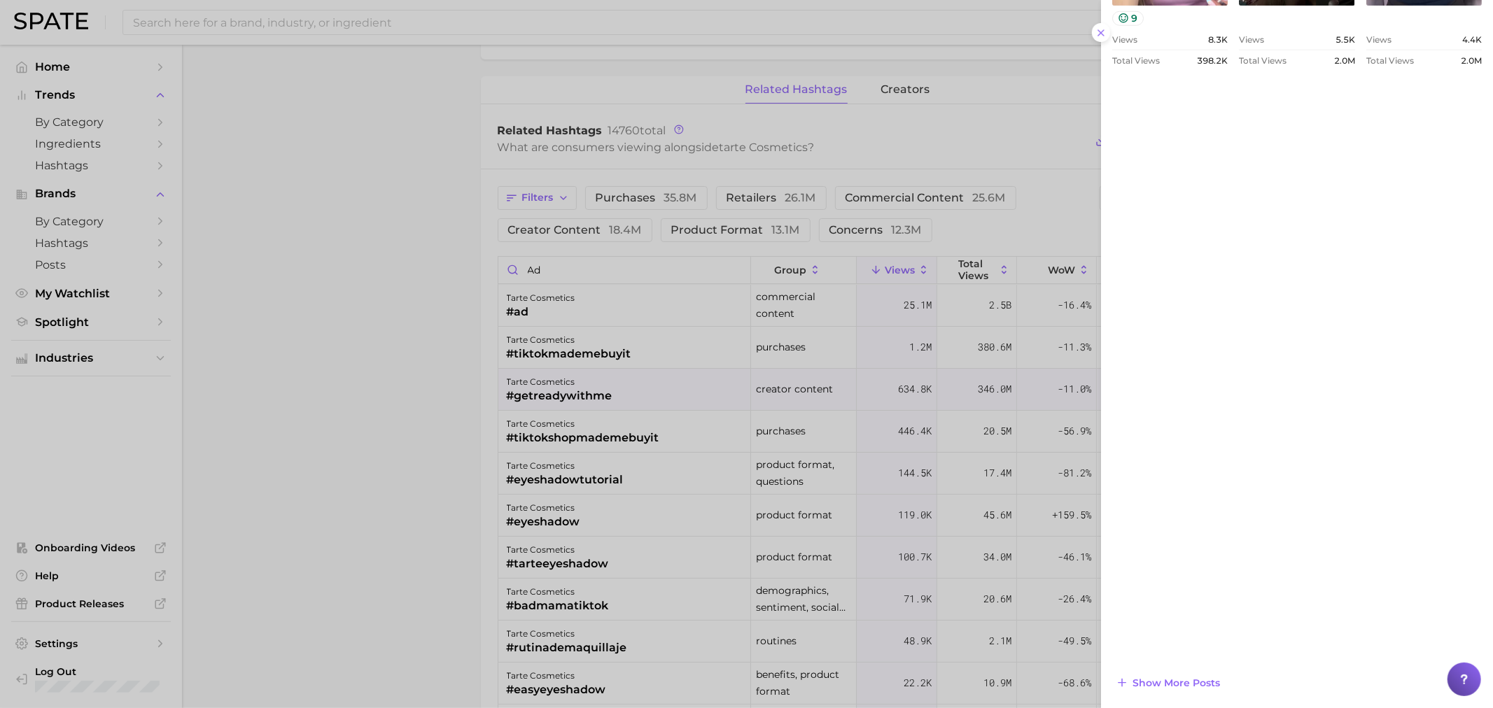
scroll to position [997, 0]
click at [409, 353] on div at bounding box center [746, 354] width 1493 height 708
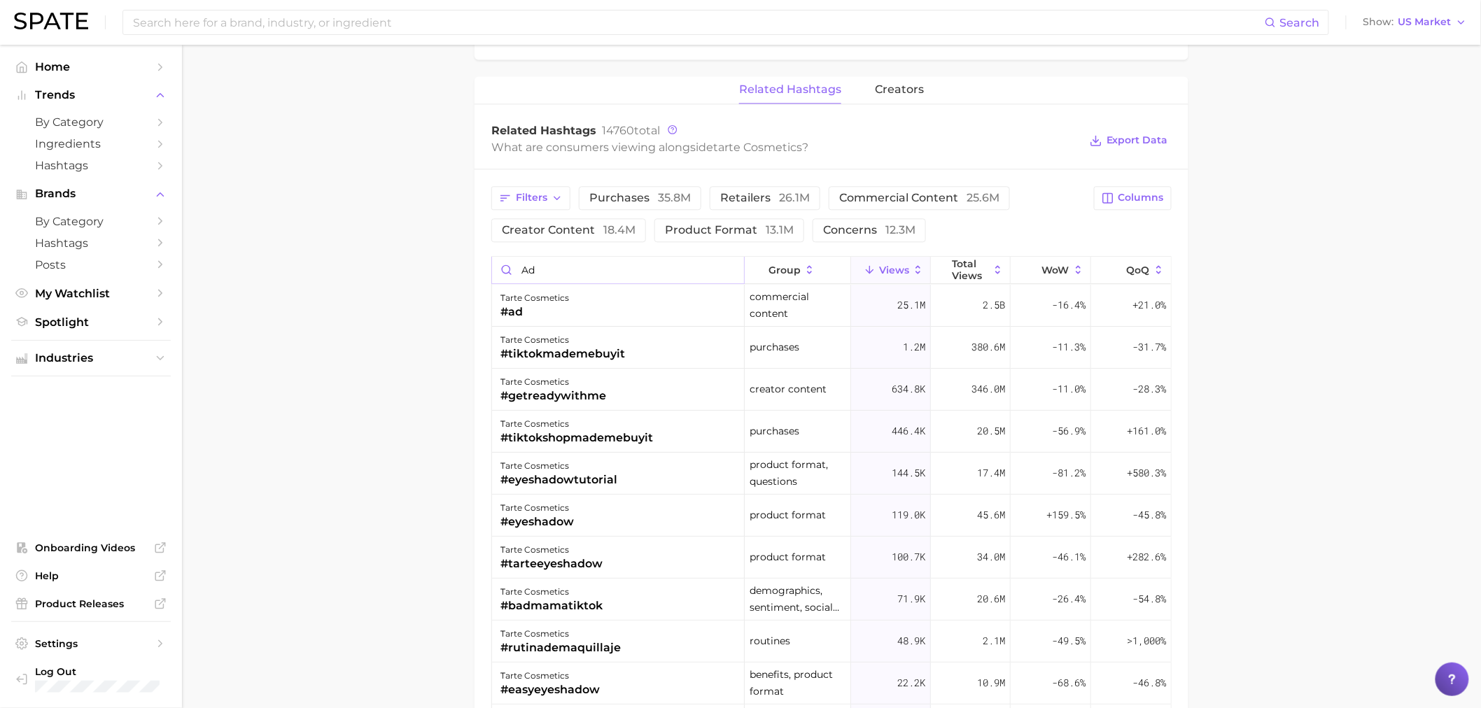
drag, startPoint x: 561, startPoint y: 267, endPoint x: 707, endPoint y: 264, distance: 146.3
click at [491, 250] on div "Filters purchases 35.8m retailers 26.1m commercial content 25.6m creator conten…" at bounding box center [831, 575] width 714 height 812
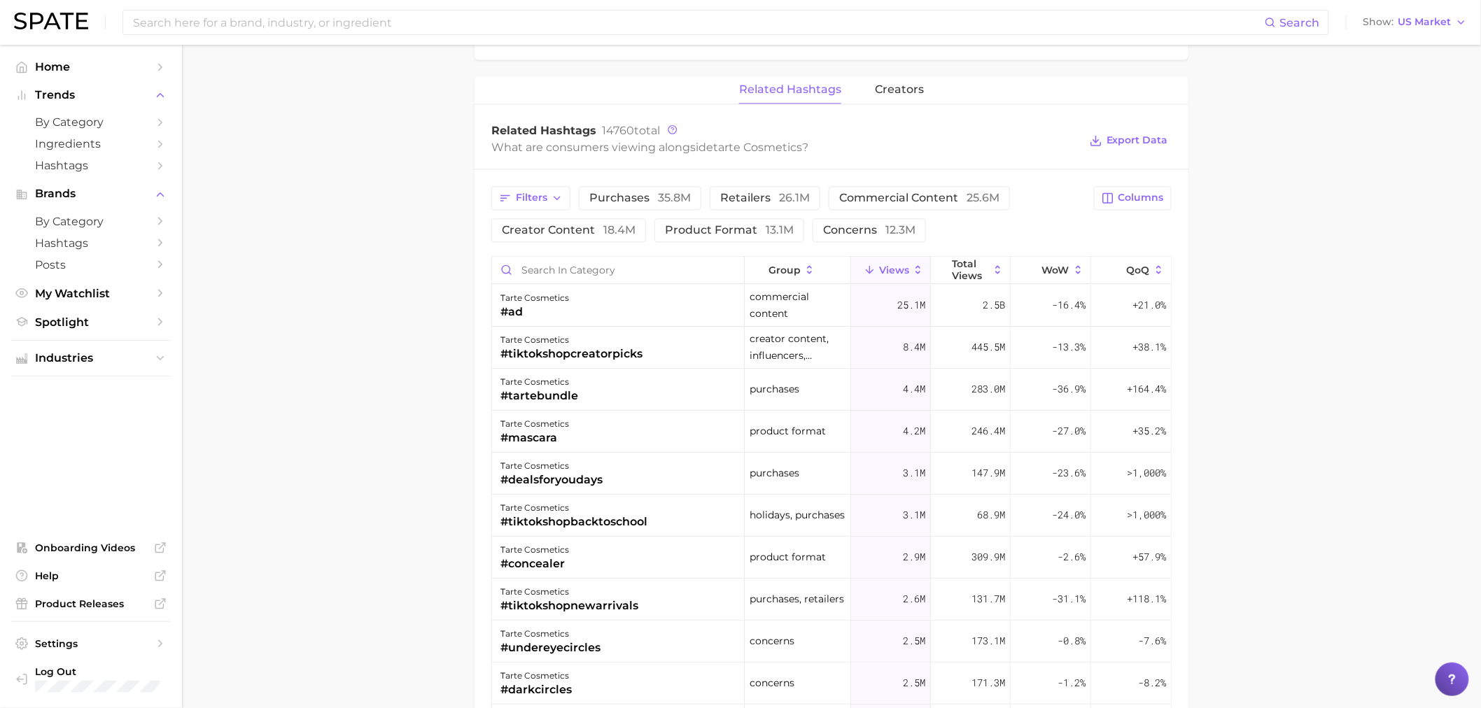
click at [596, 339] on div "tarte cosmetics" at bounding box center [571, 340] width 142 height 17
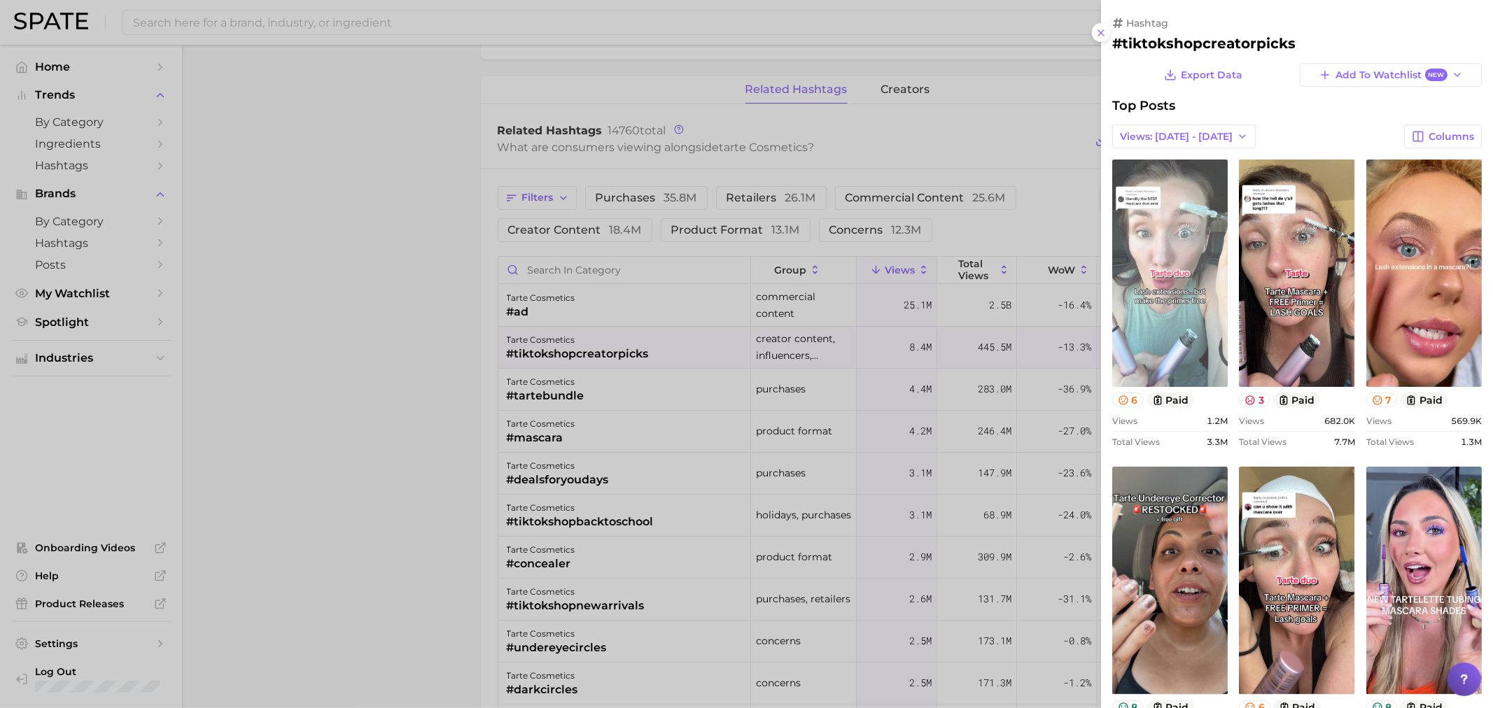
scroll to position [0, 0]
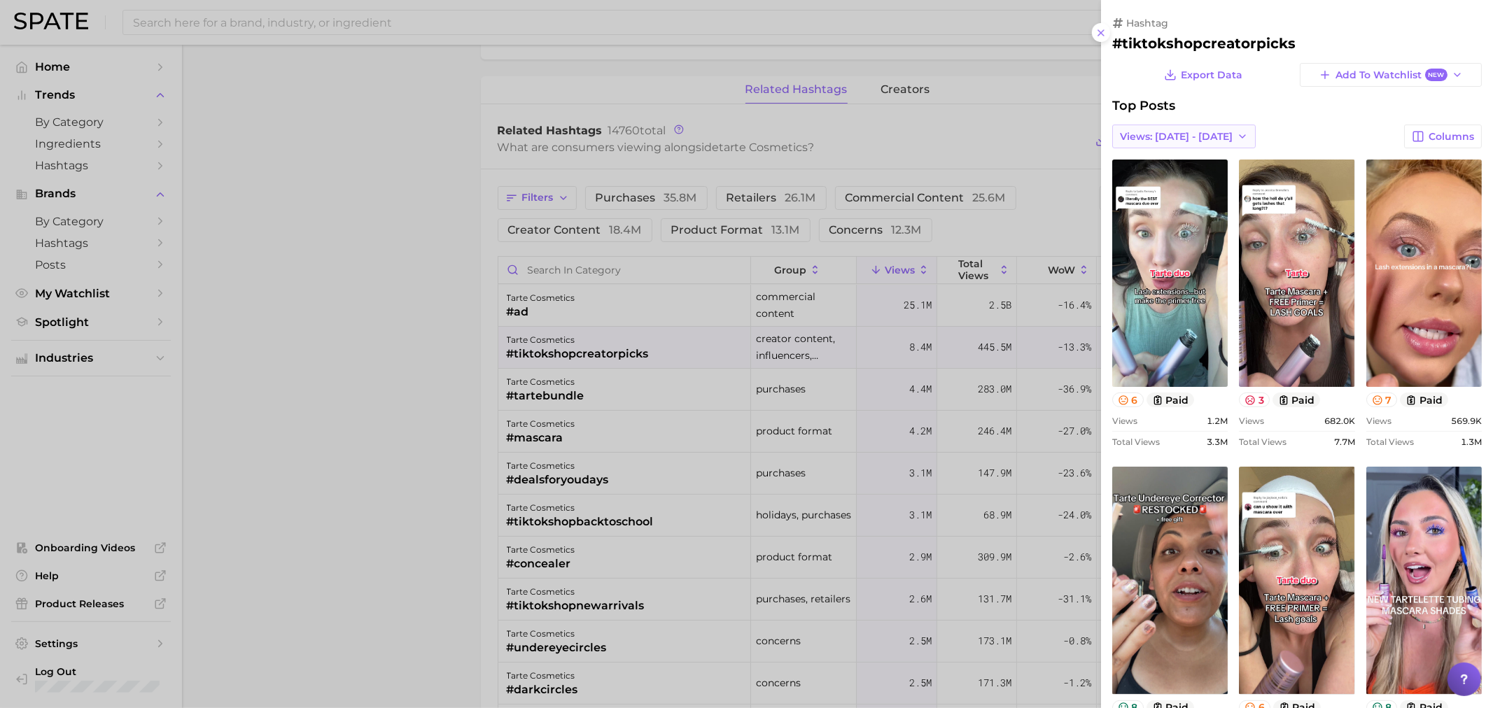
click at [1219, 143] on button "Views: [DATE] - [DATE]" at bounding box center [1183, 137] width 143 height 24
click at [1187, 177] on button "Total Views" at bounding box center [1189, 187] width 154 height 25
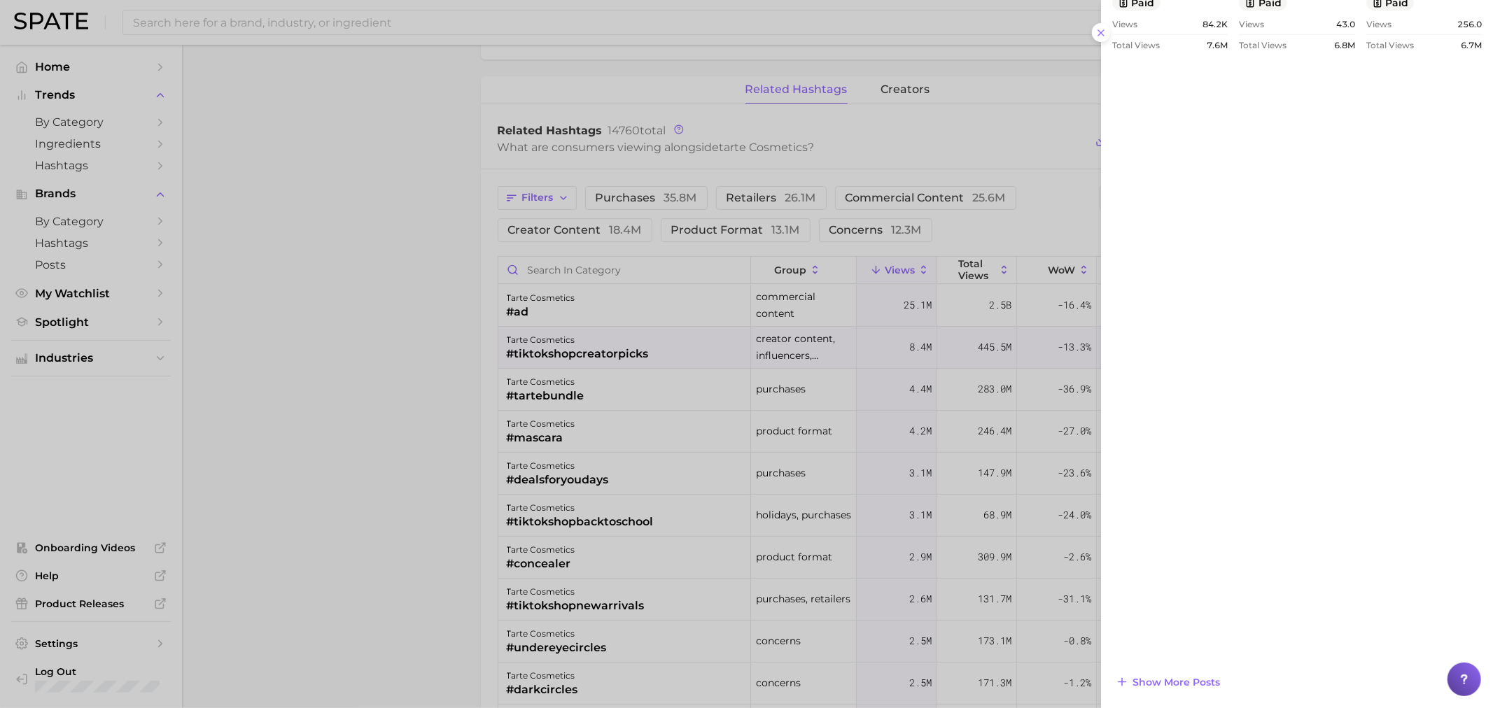
drag, startPoint x: 442, startPoint y: 453, endPoint x: 456, endPoint y: 434, distance: 24.1
click at [442, 453] on div at bounding box center [746, 354] width 1493 height 708
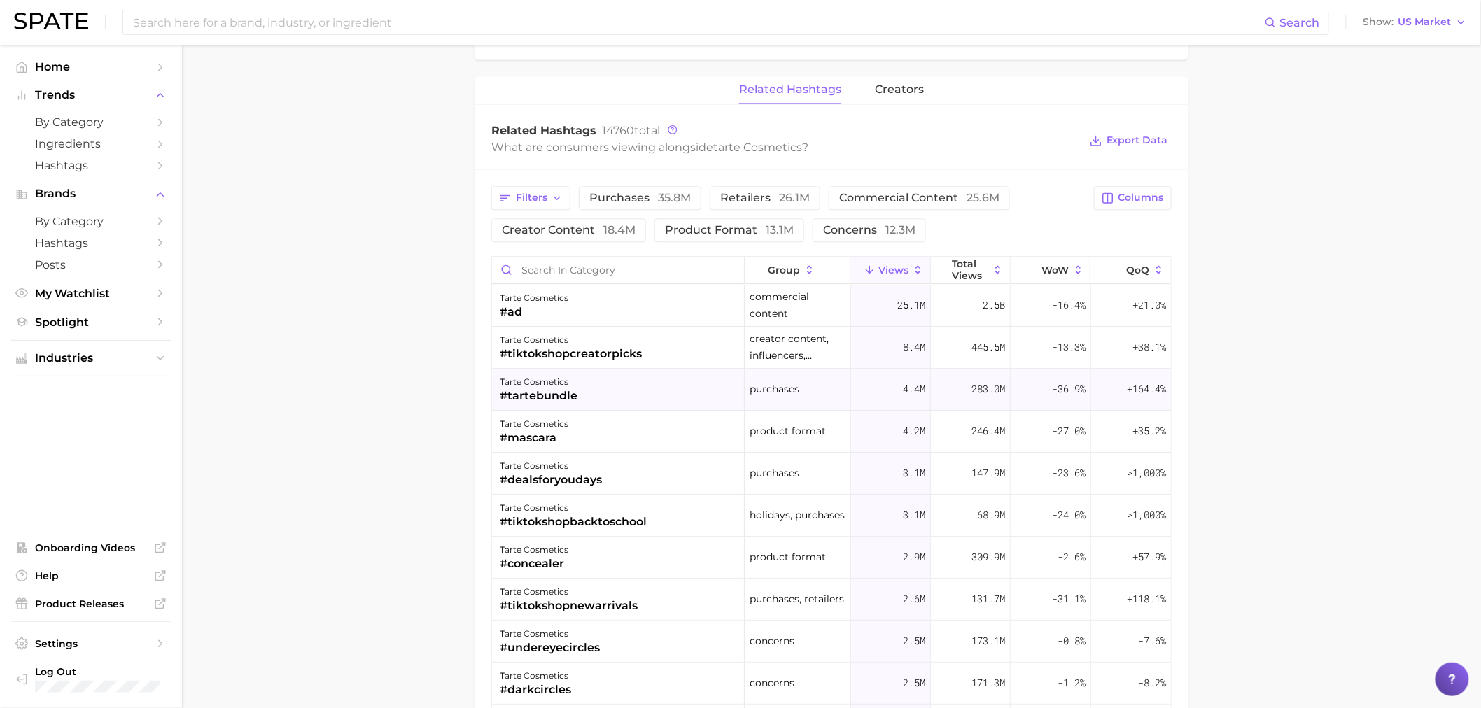
click at [563, 386] on div "tarte cosmetics" at bounding box center [539, 382] width 78 height 17
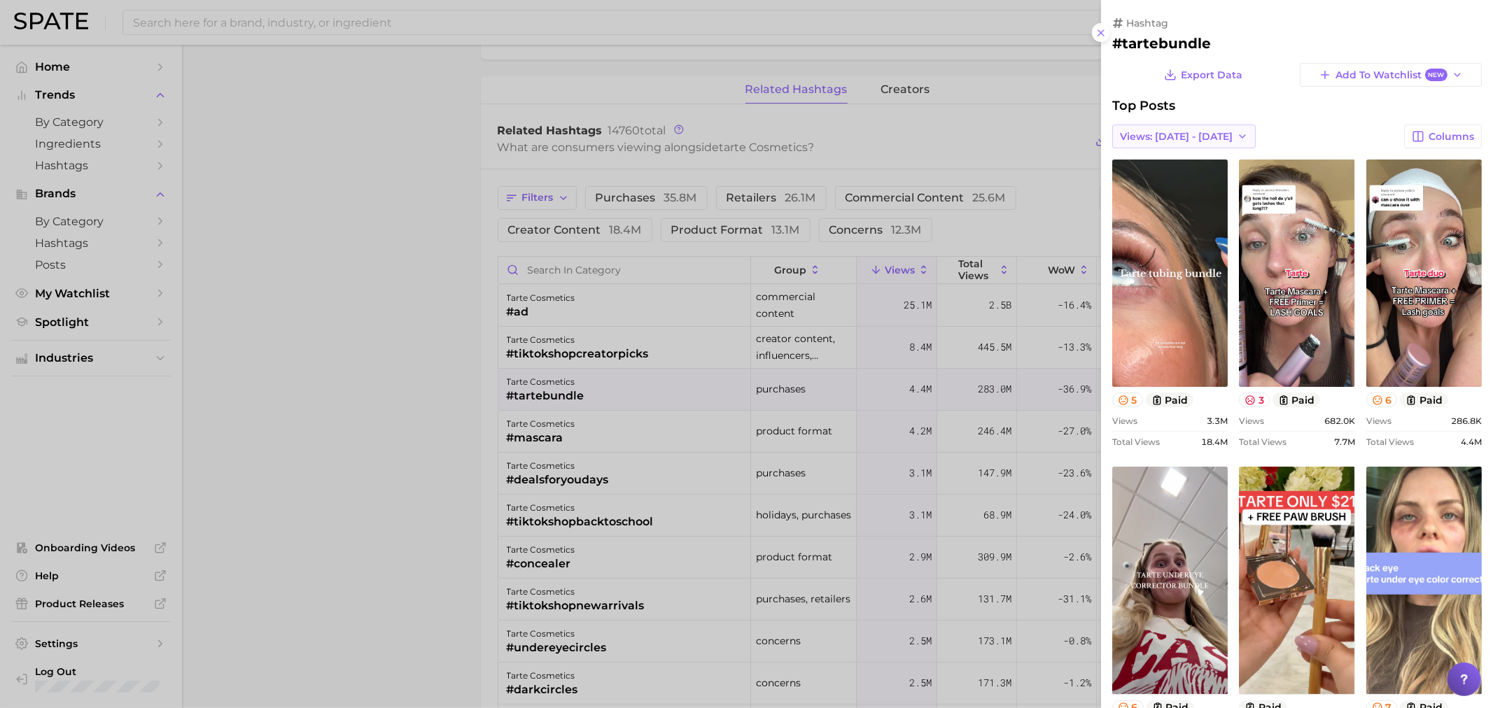
click at [1172, 141] on span "Views: [DATE] - [DATE]" at bounding box center [1176, 137] width 113 height 12
click at [1176, 180] on button "Total Views" at bounding box center [1189, 187] width 154 height 25
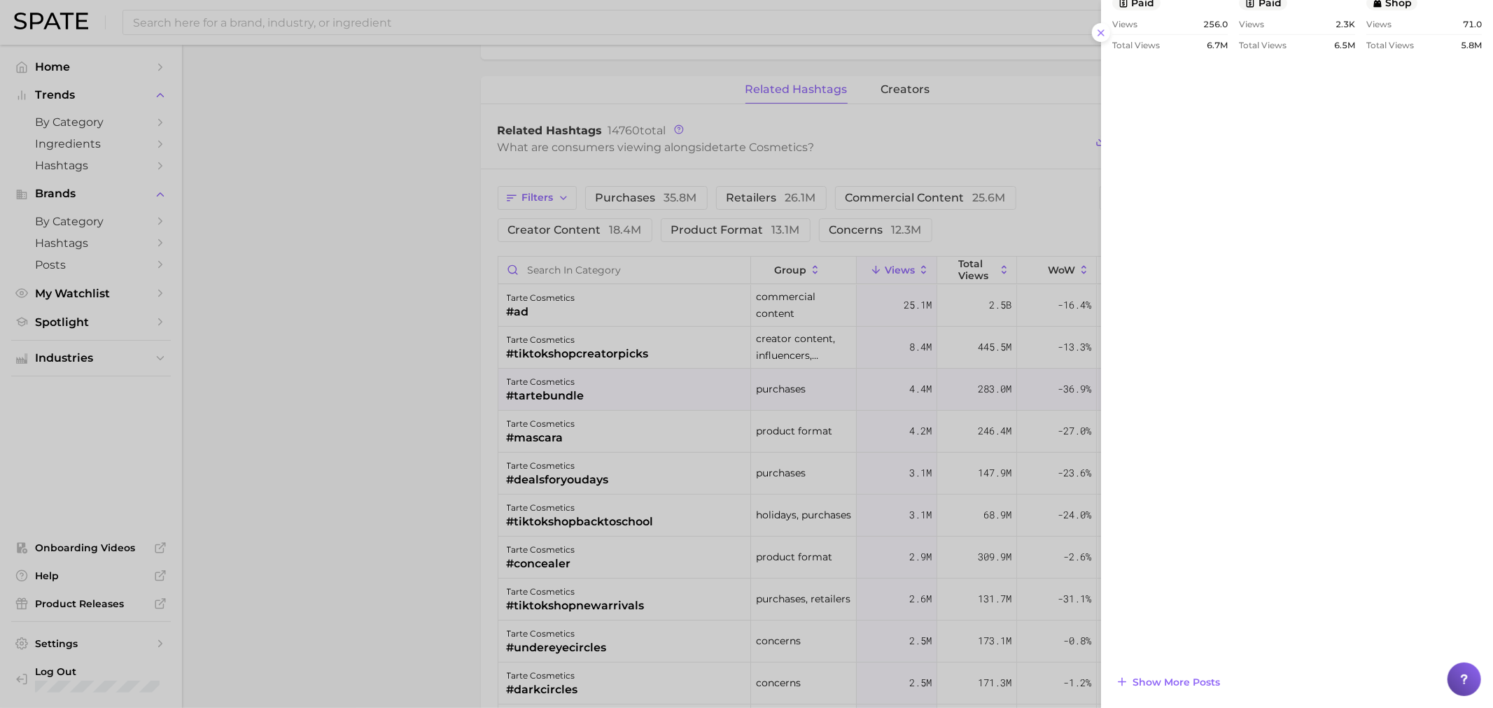
click at [452, 423] on div at bounding box center [746, 354] width 1493 height 708
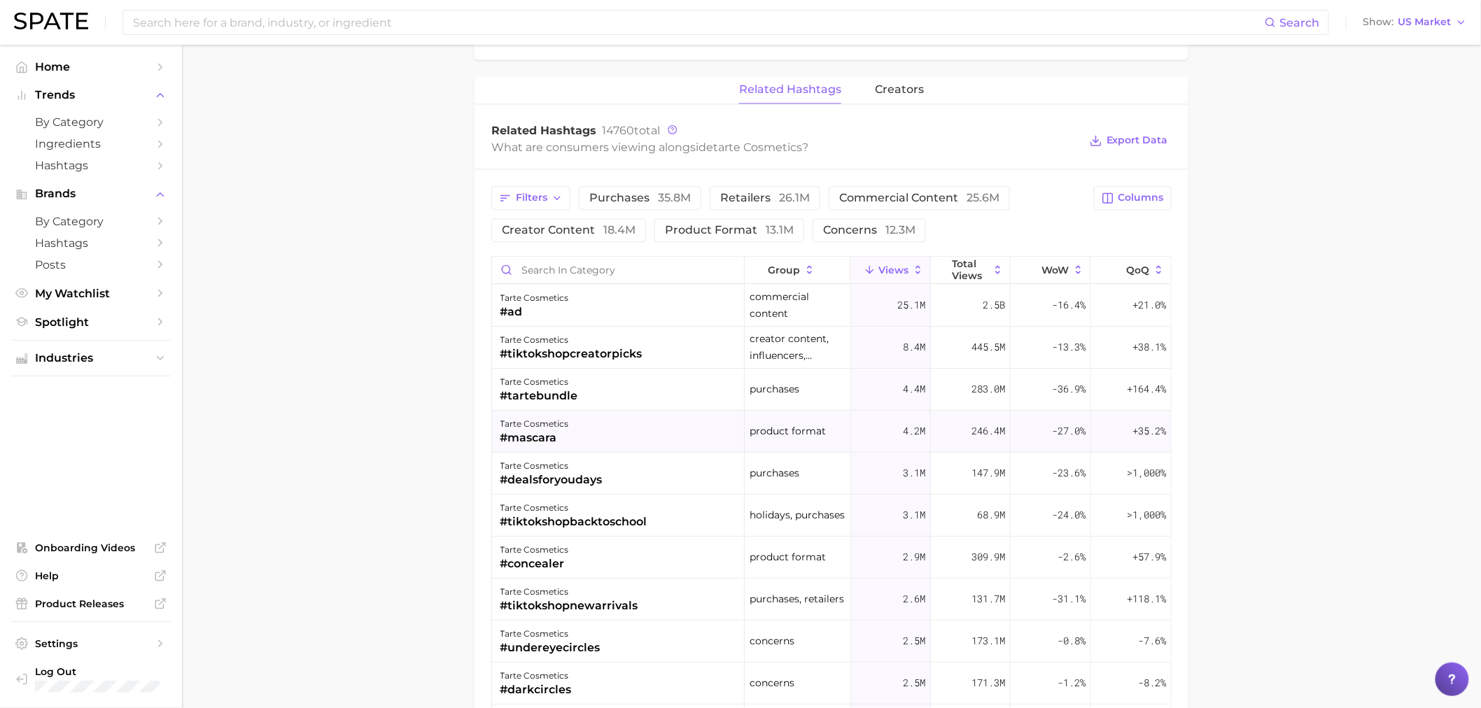
click at [553, 425] on div "tarte cosmetics" at bounding box center [534, 424] width 69 height 17
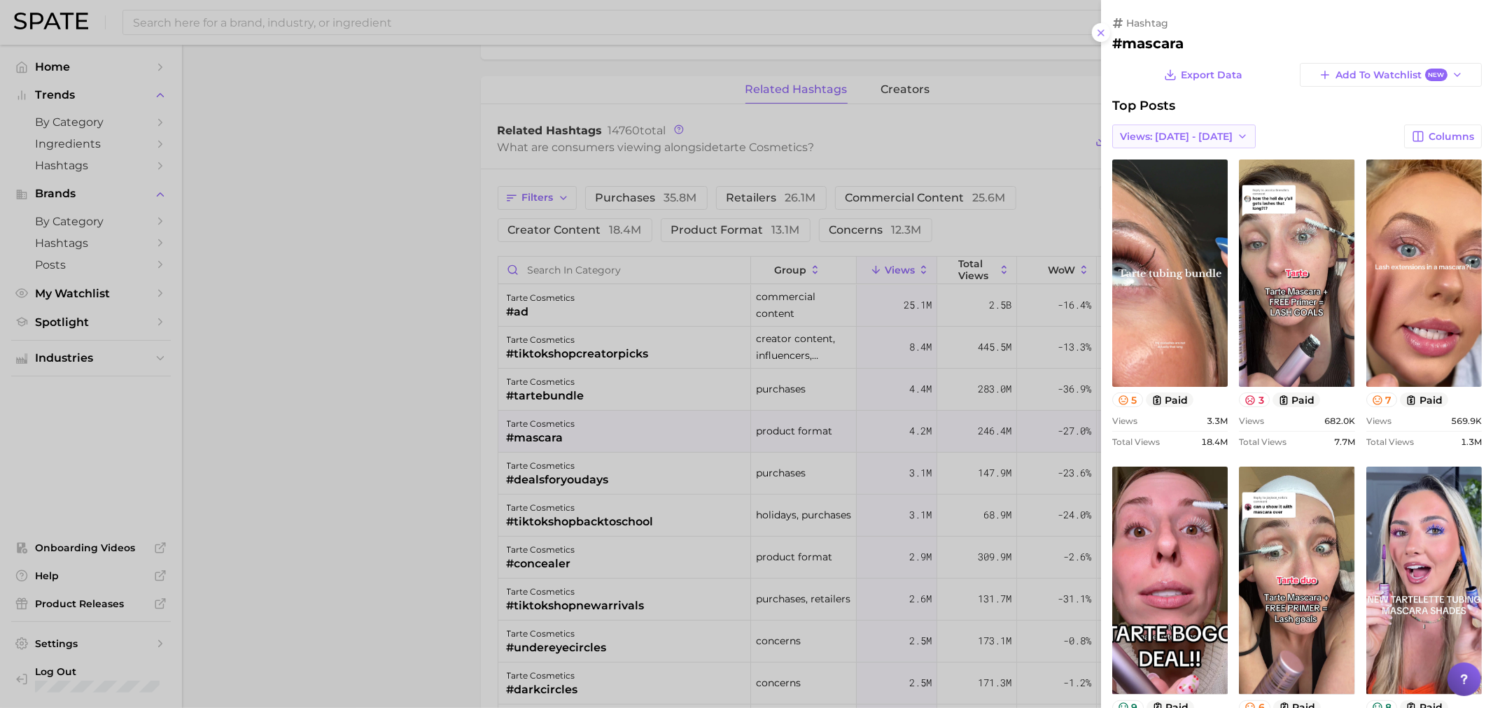
click at [1194, 131] on span "Views: [DATE] - [DATE]" at bounding box center [1176, 137] width 113 height 12
click at [1180, 178] on button "Total Views" at bounding box center [1189, 187] width 154 height 25
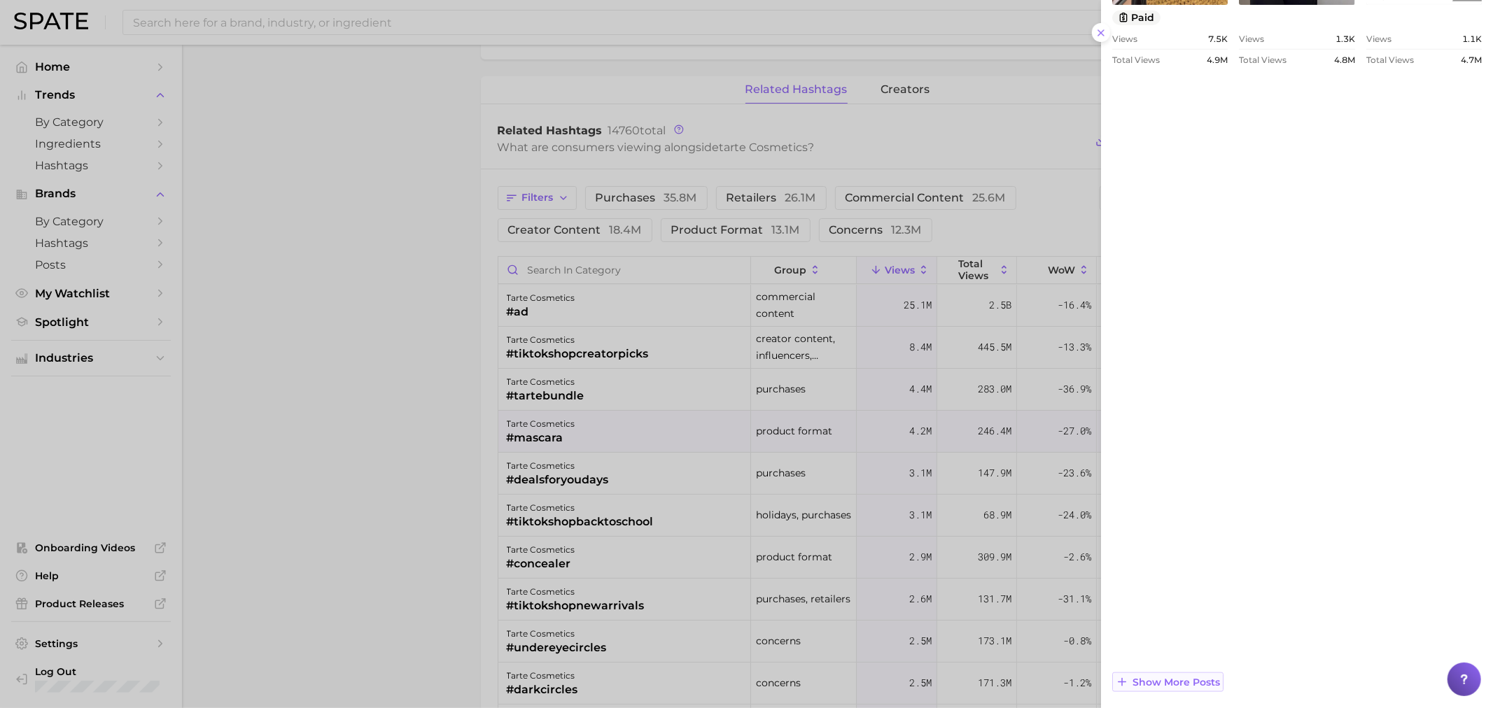
click at [1134, 686] on span "Show more posts" at bounding box center [1175, 683] width 87 height 12
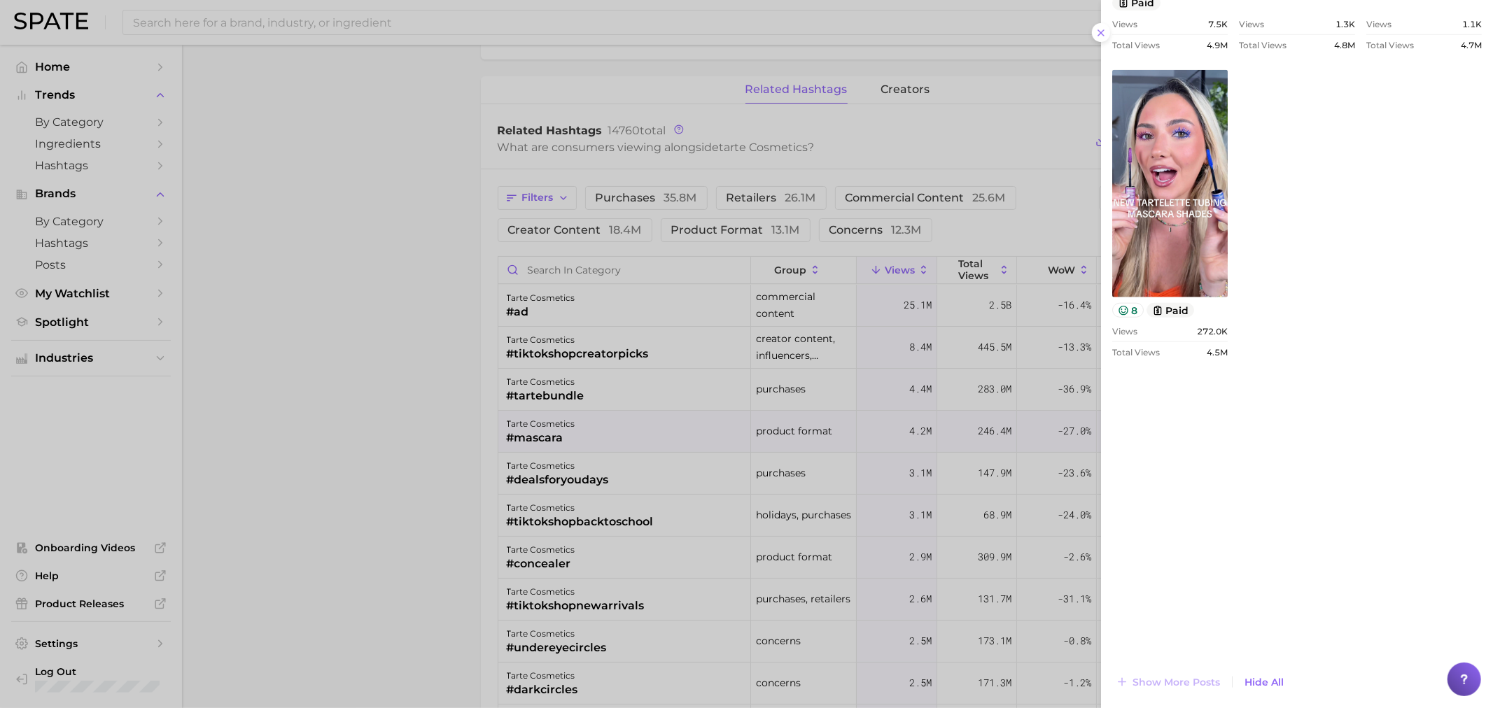
click at [439, 422] on div at bounding box center [746, 354] width 1493 height 708
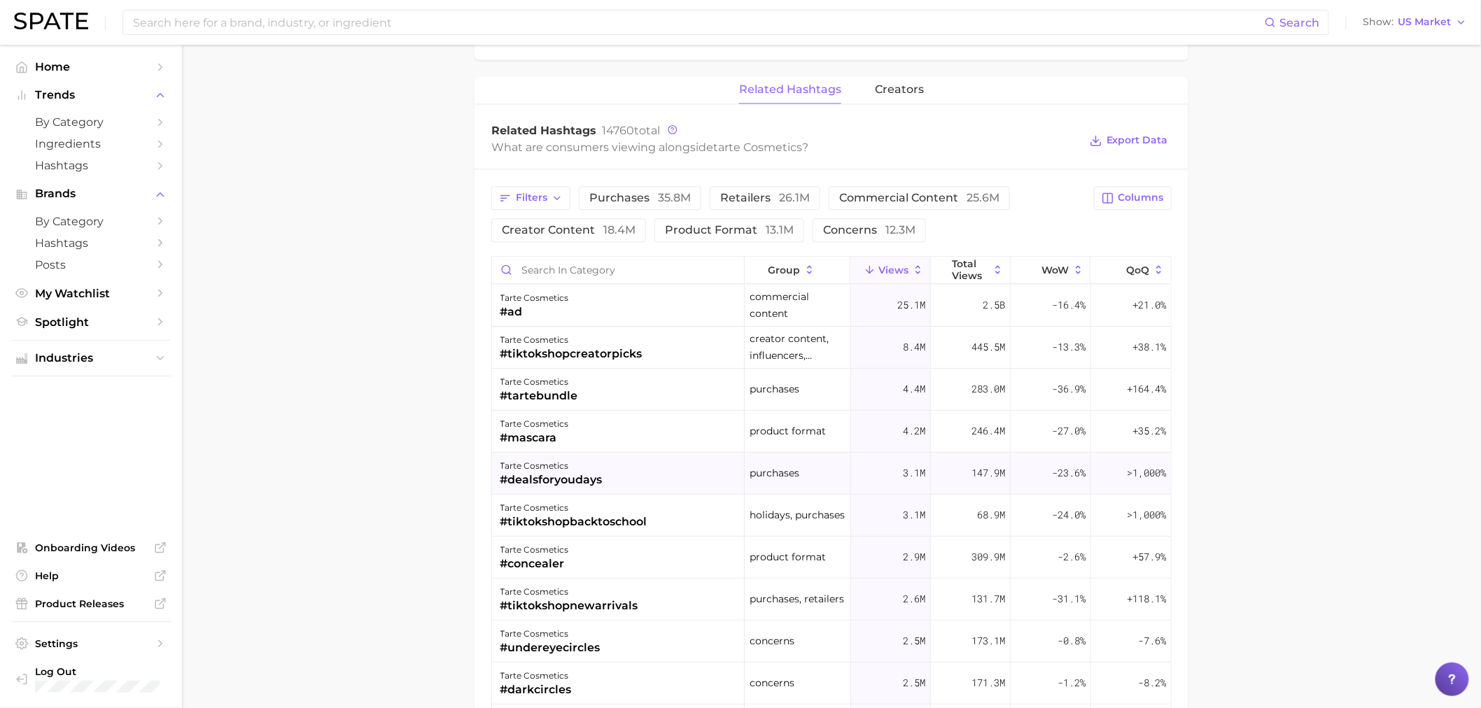
click at [543, 481] on div "#dealsforyoudays" at bounding box center [551, 480] width 102 height 17
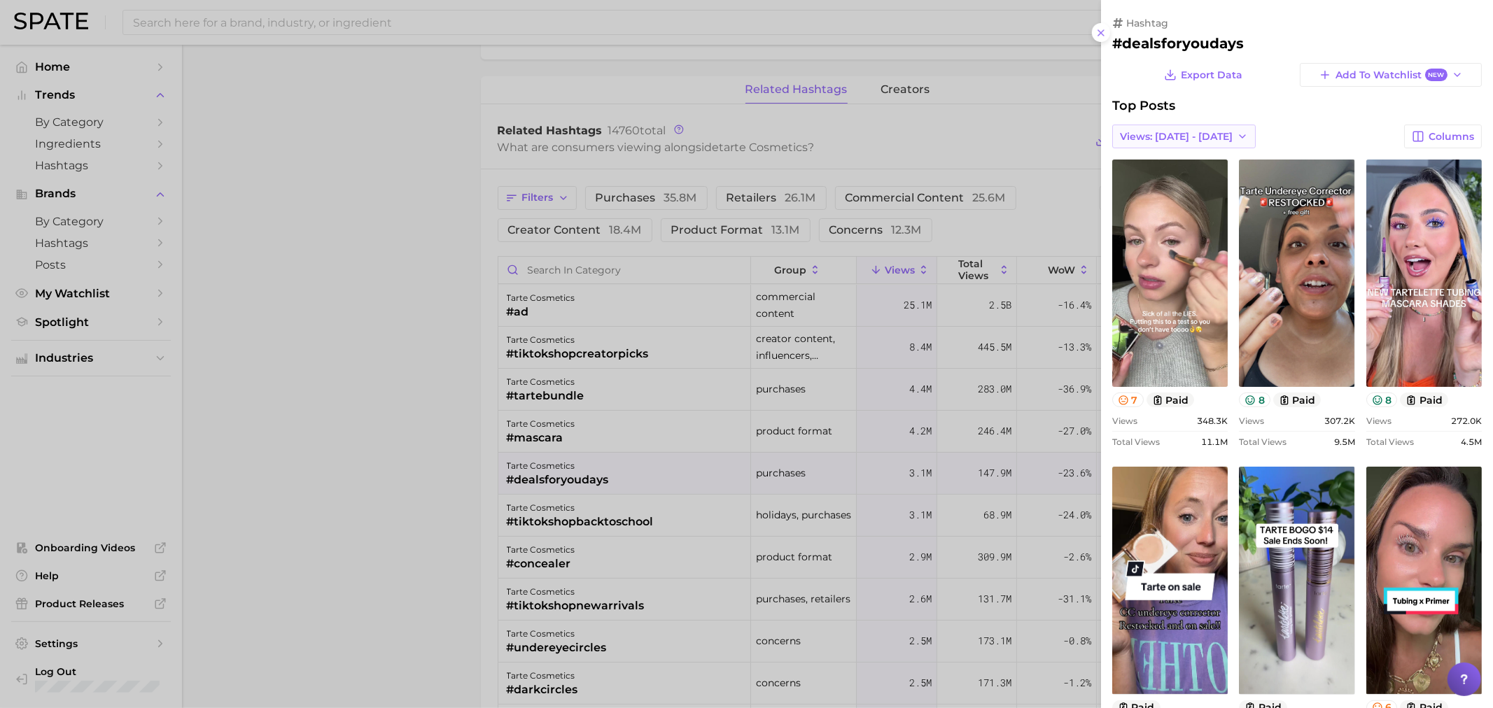
click at [1197, 143] on button "Views: [DATE] - [DATE]" at bounding box center [1183, 137] width 143 height 24
click at [1190, 183] on button "Total Views" at bounding box center [1189, 187] width 154 height 25
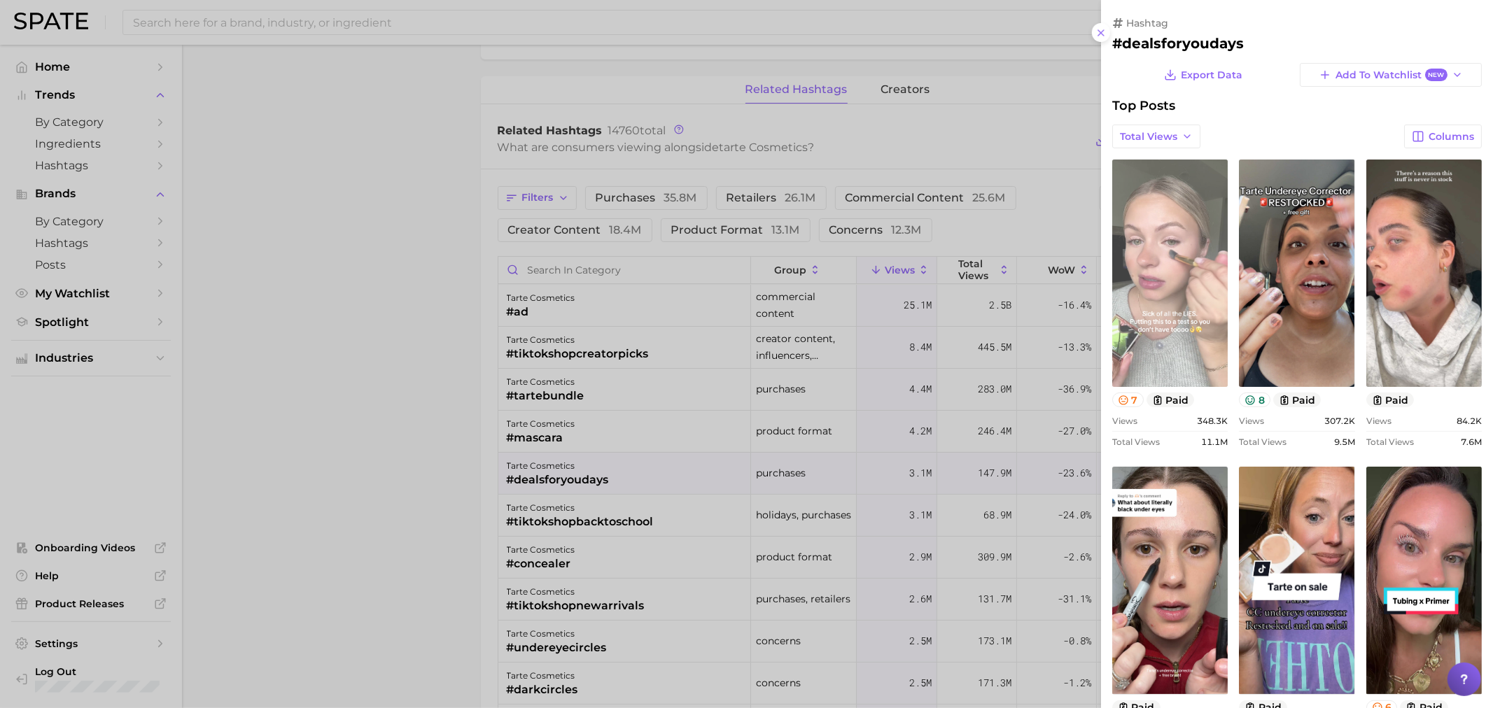
click at [1227, 206] on link "view post on TikTok" at bounding box center [1169, 273] width 115 height 227
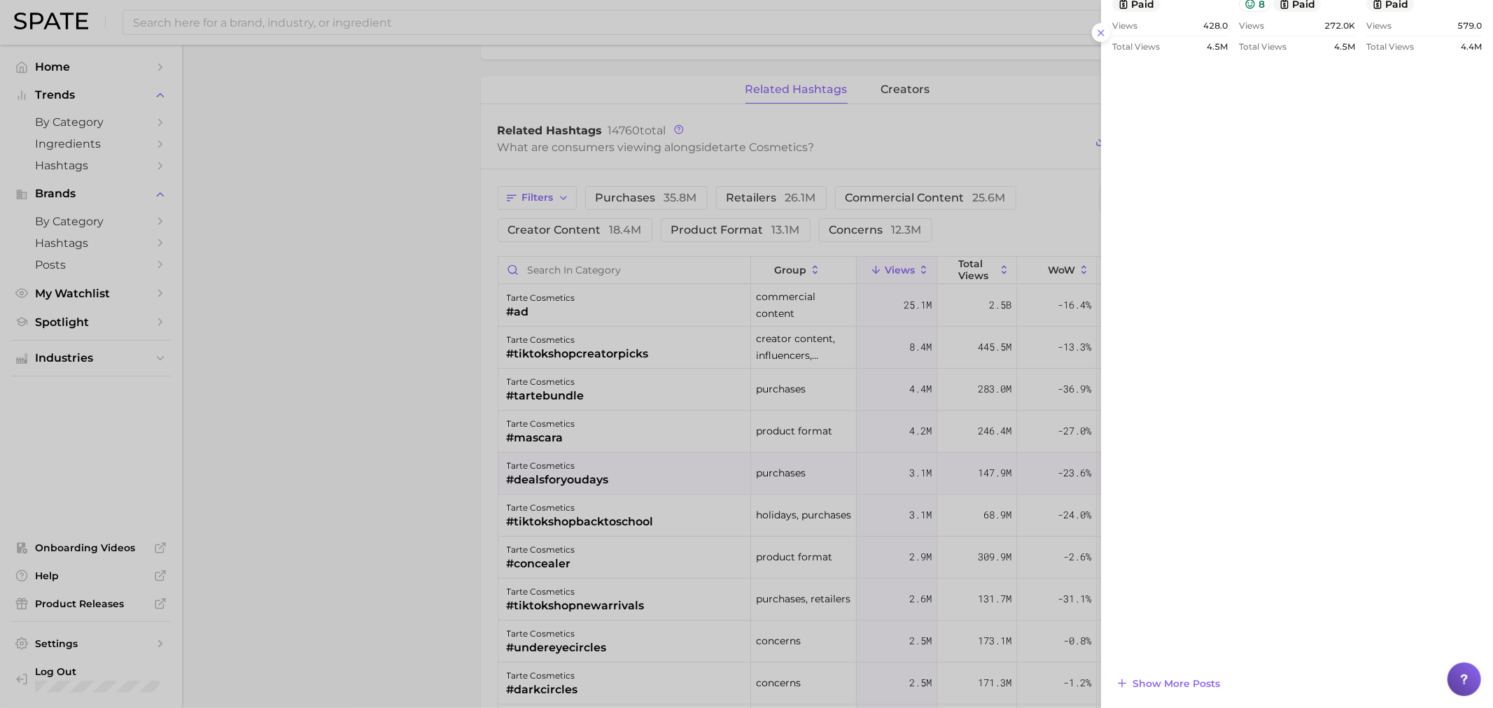
scroll to position [1012, 0]
click at [1206, 684] on span "Show more posts" at bounding box center [1175, 683] width 87 height 12
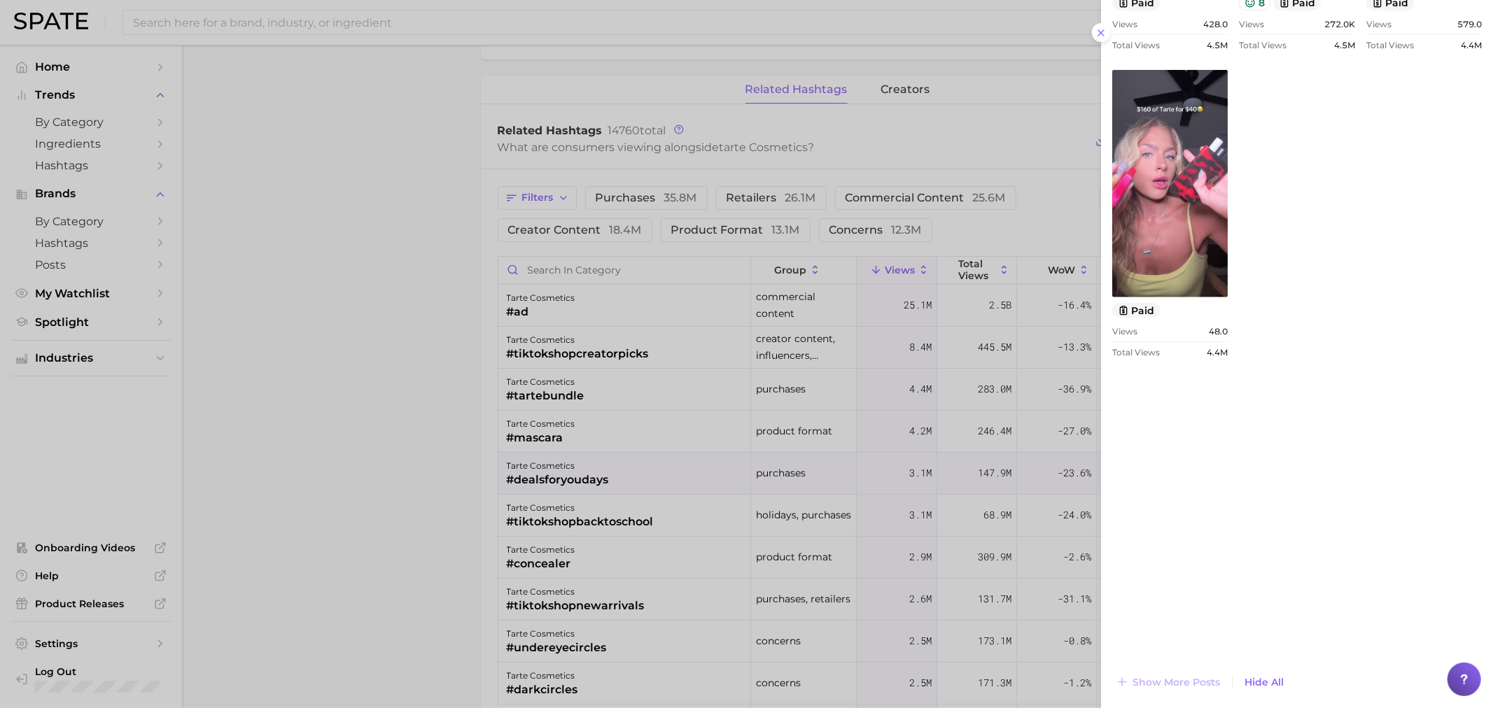
scroll to position [0, 0]
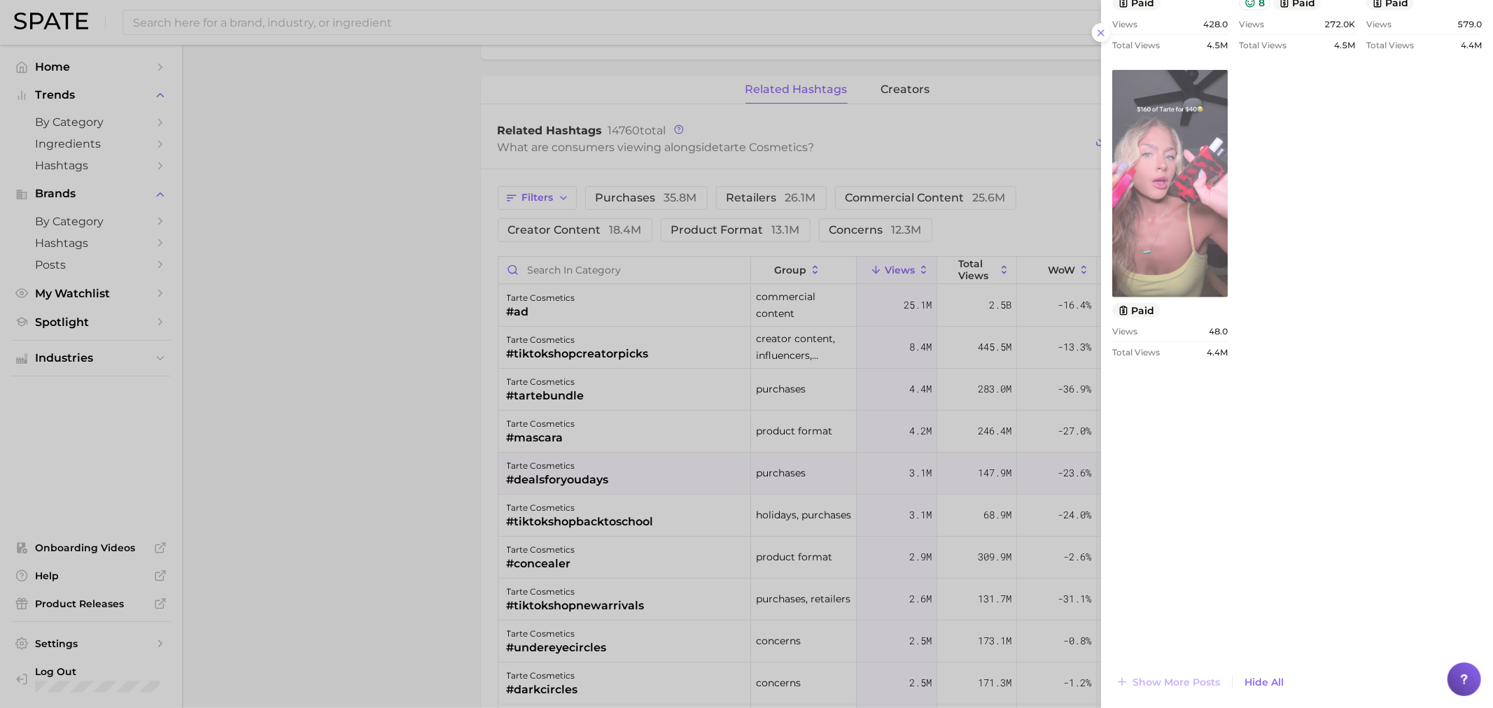
click at [1227, 297] on link "view post on TikTok" at bounding box center [1169, 183] width 115 height 227
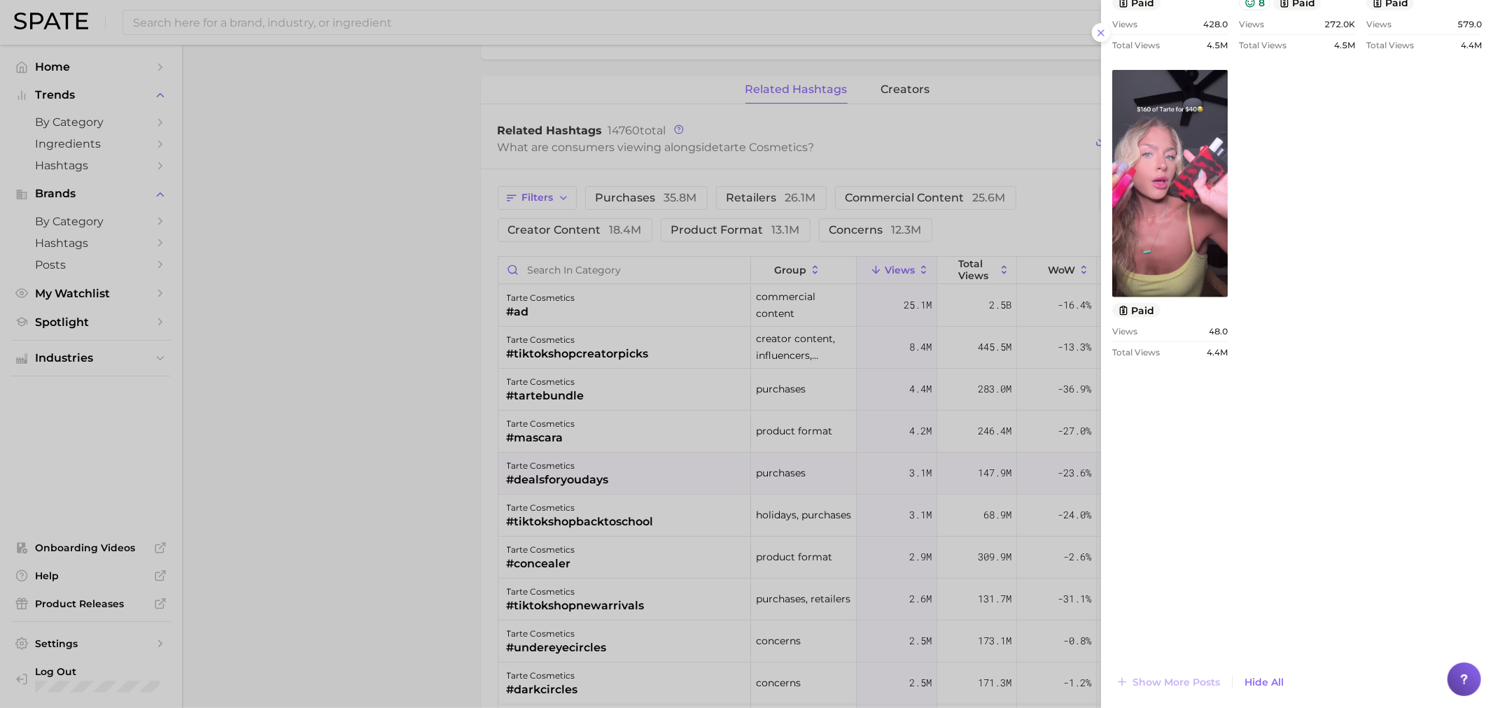
click at [432, 441] on div at bounding box center [746, 354] width 1493 height 708
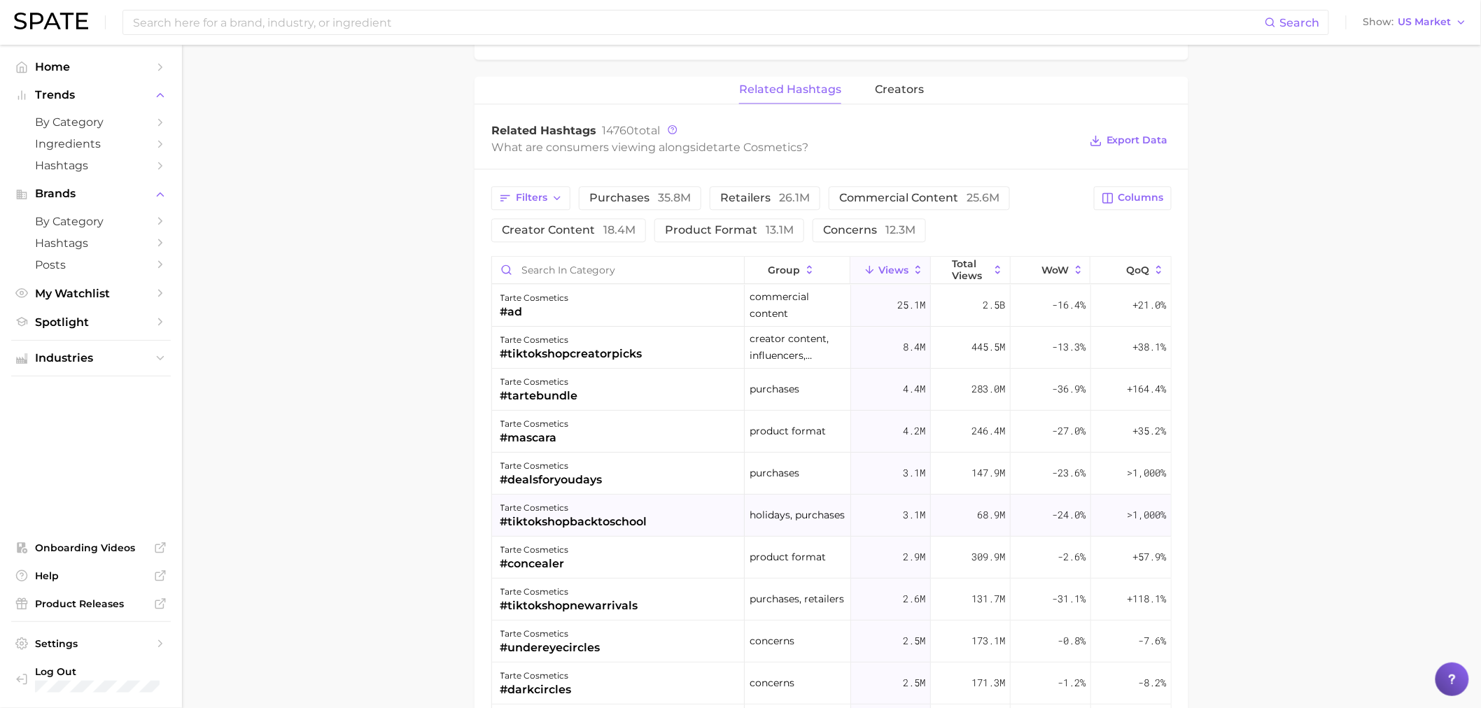
click at [619, 521] on div "#tiktokshopbacktoschool" at bounding box center [573, 522] width 147 height 17
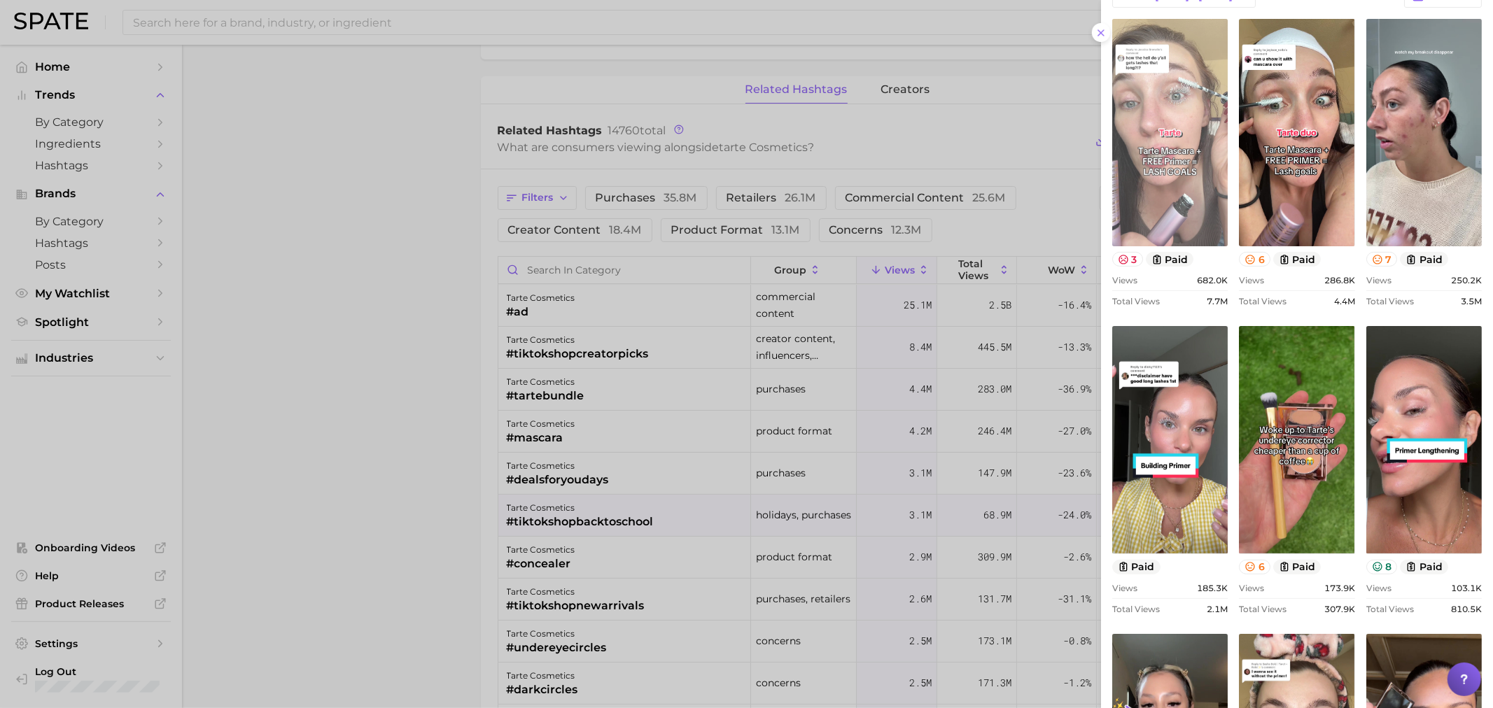
scroll to position [1, 0]
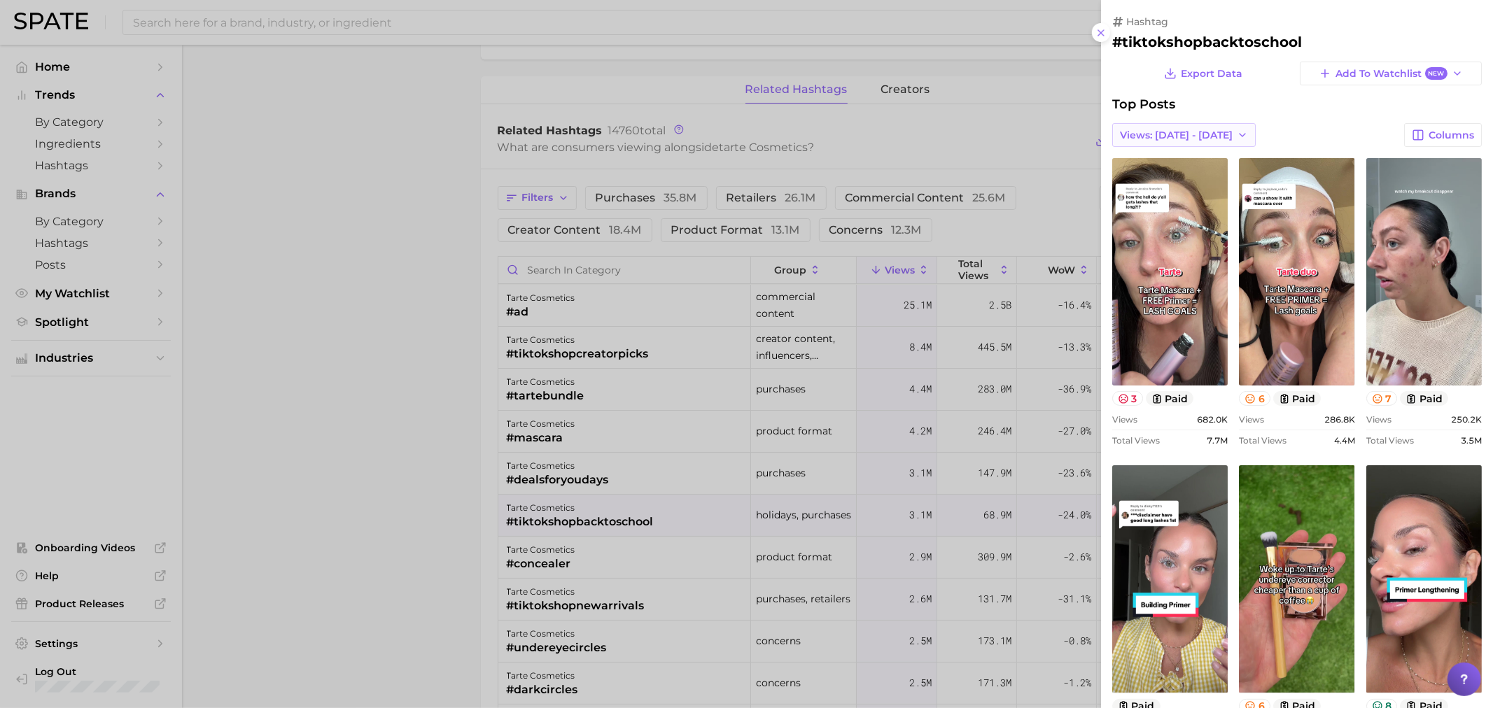
click at [1198, 134] on span "Views: [DATE] - [DATE]" at bounding box center [1176, 135] width 113 height 12
click at [1174, 190] on span "Total Views" at bounding box center [1147, 187] width 57 height 12
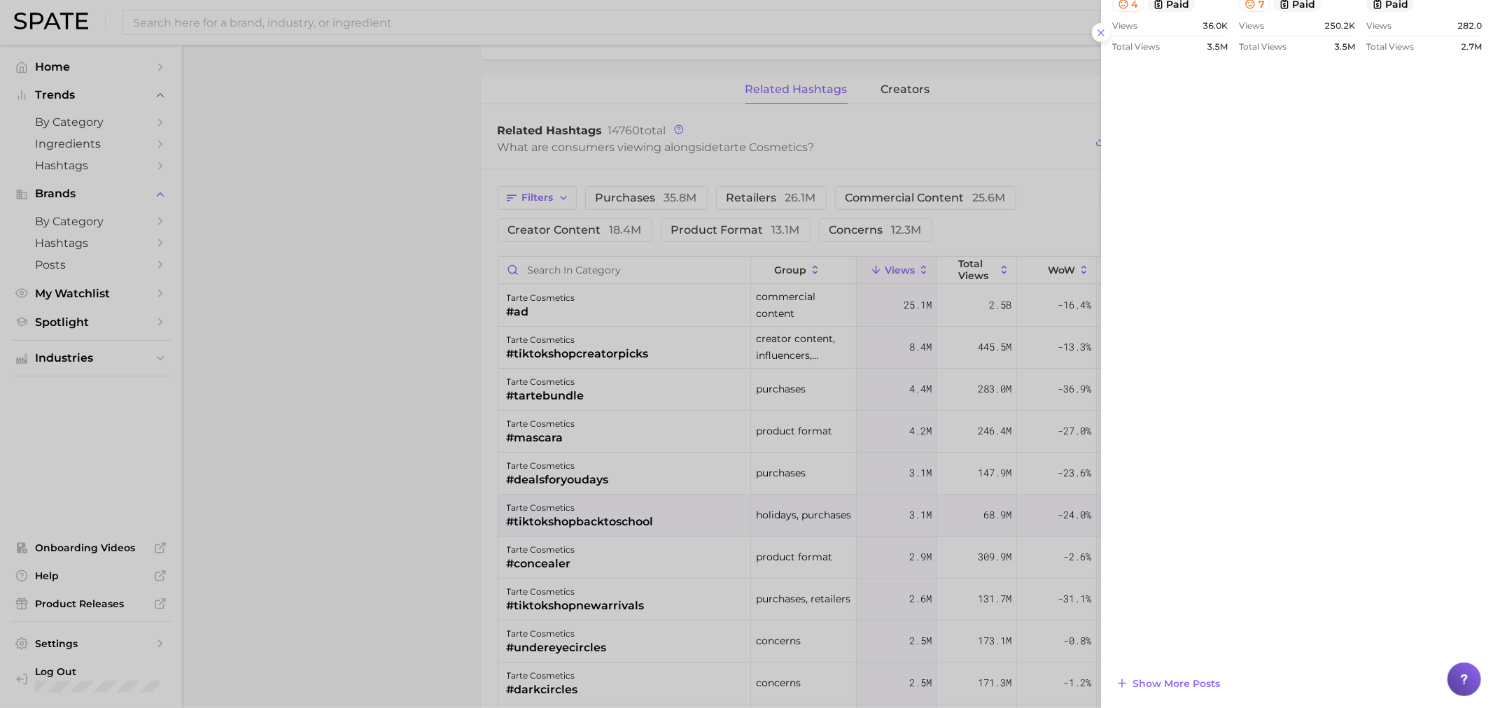
scroll to position [1012, 0]
click at [1205, 684] on span "Show more posts" at bounding box center [1175, 683] width 87 height 12
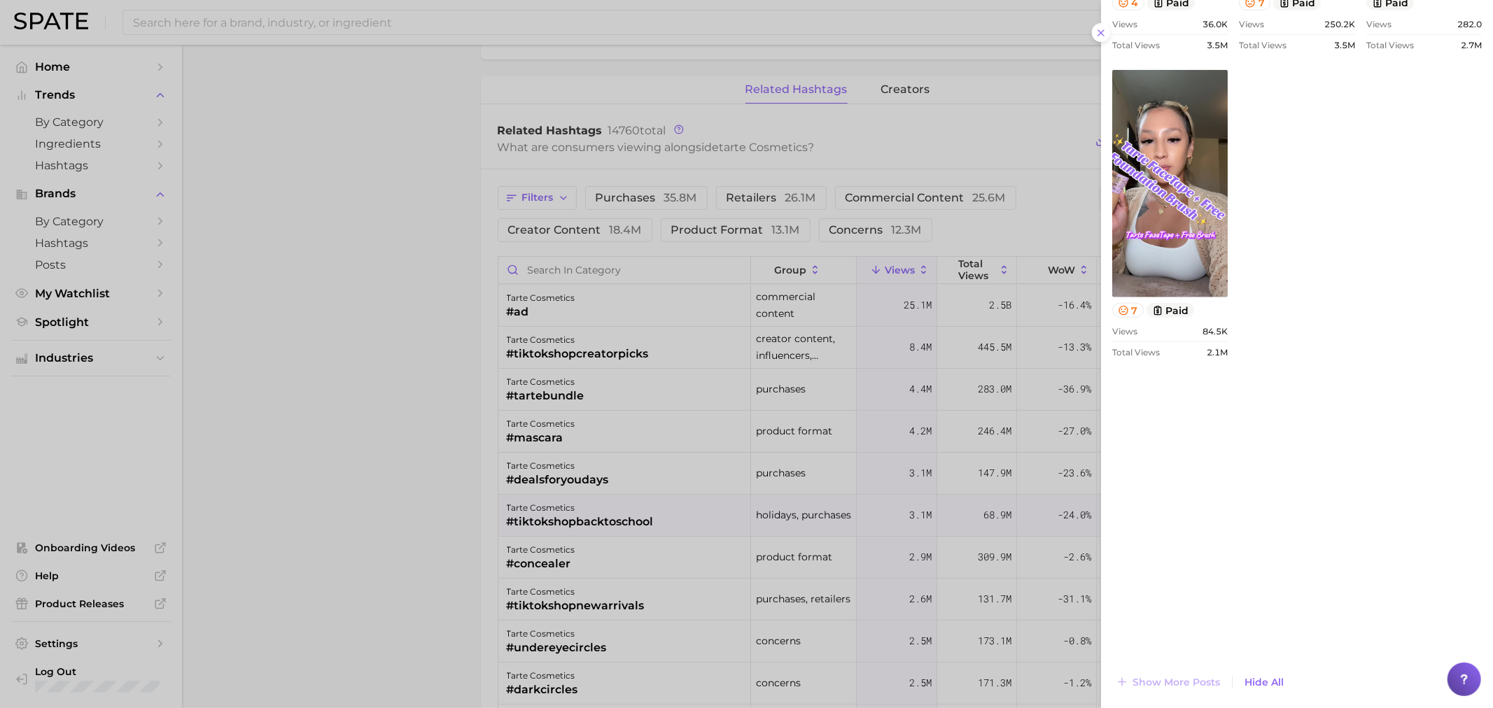
scroll to position [0, 0]
click at [390, 505] on div at bounding box center [746, 354] width 1493 height 708
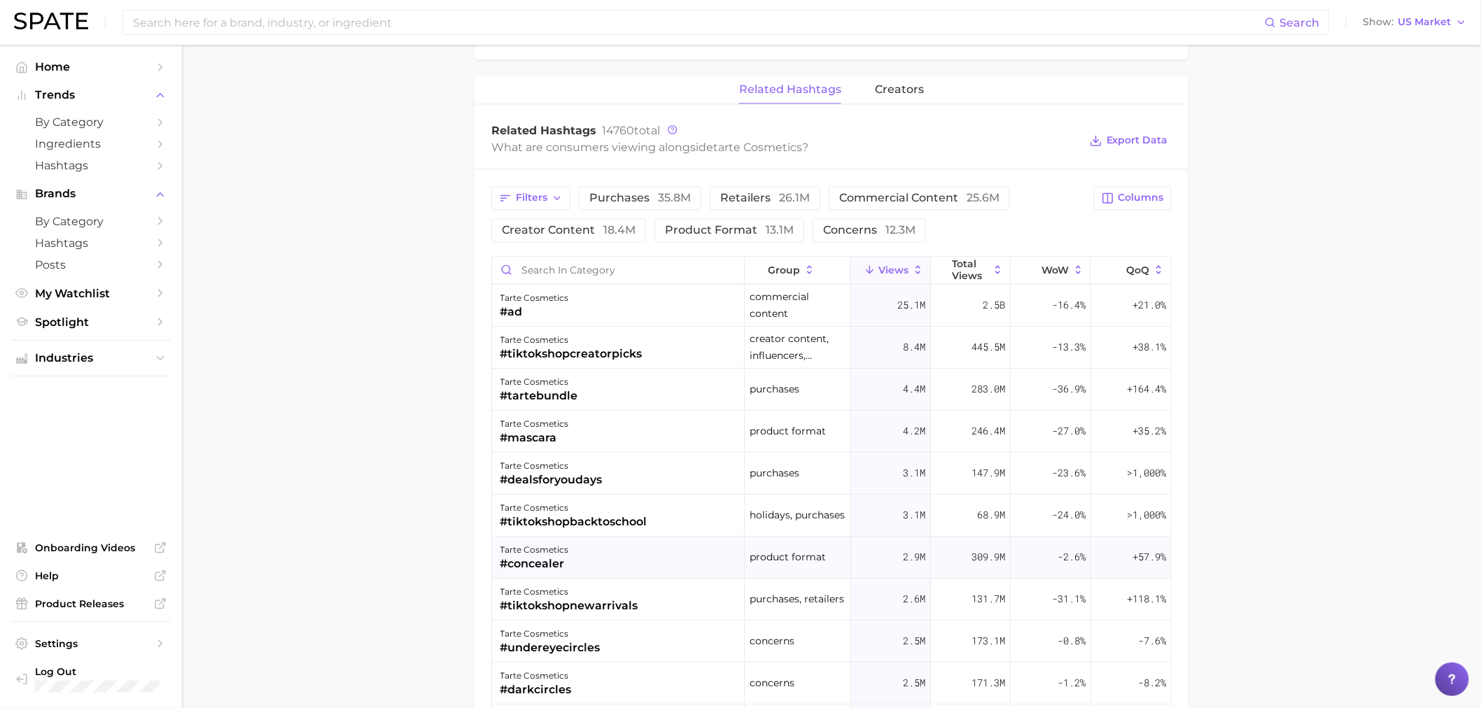
click at [543, 562] on div "#concealer" at bounding box center [534, 564] width 69 height 17
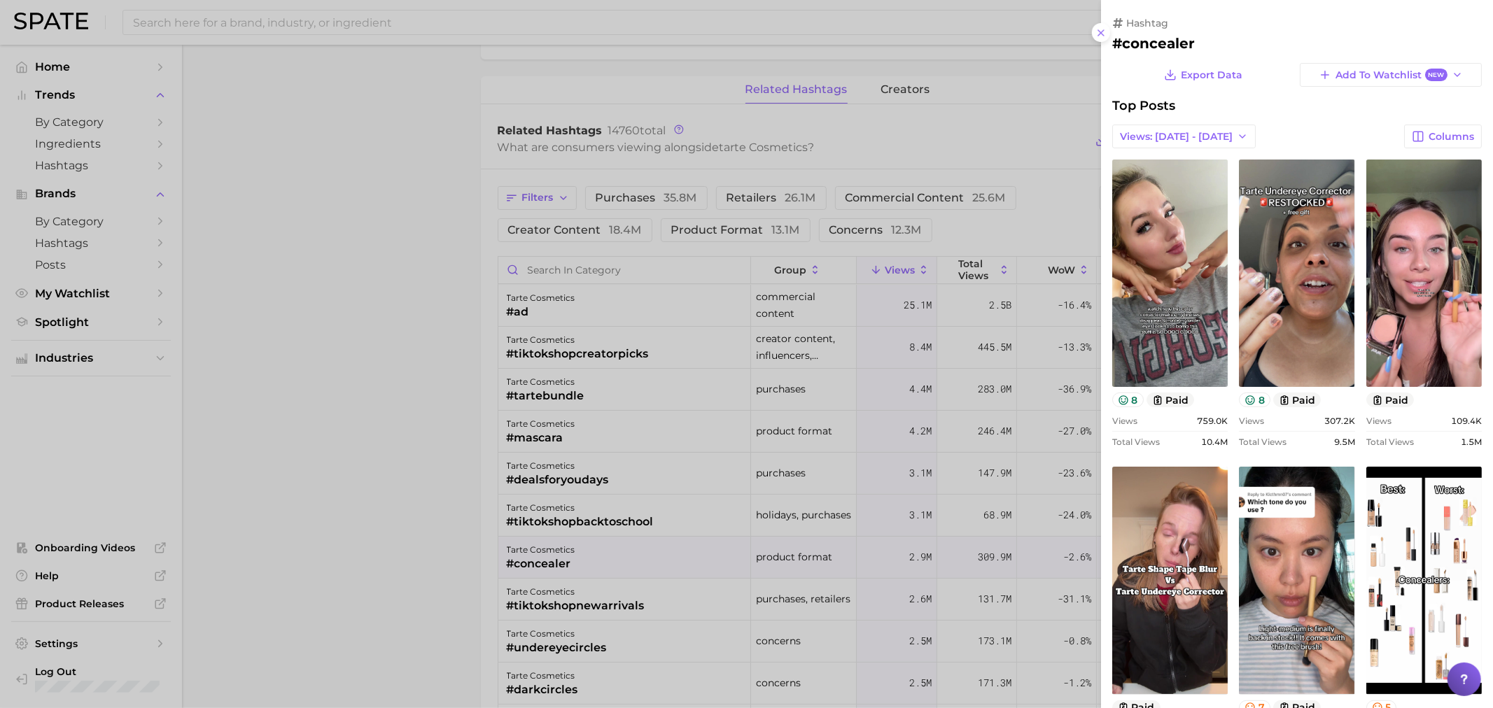
click at [1187, 134] on span "Views: [DATE] - [DATE]" at bounding box center [1176, 137] width 113 height 12
click at [1178, 180] on button "Total Views" at bounding box center [1189, 187] width 154 height 25
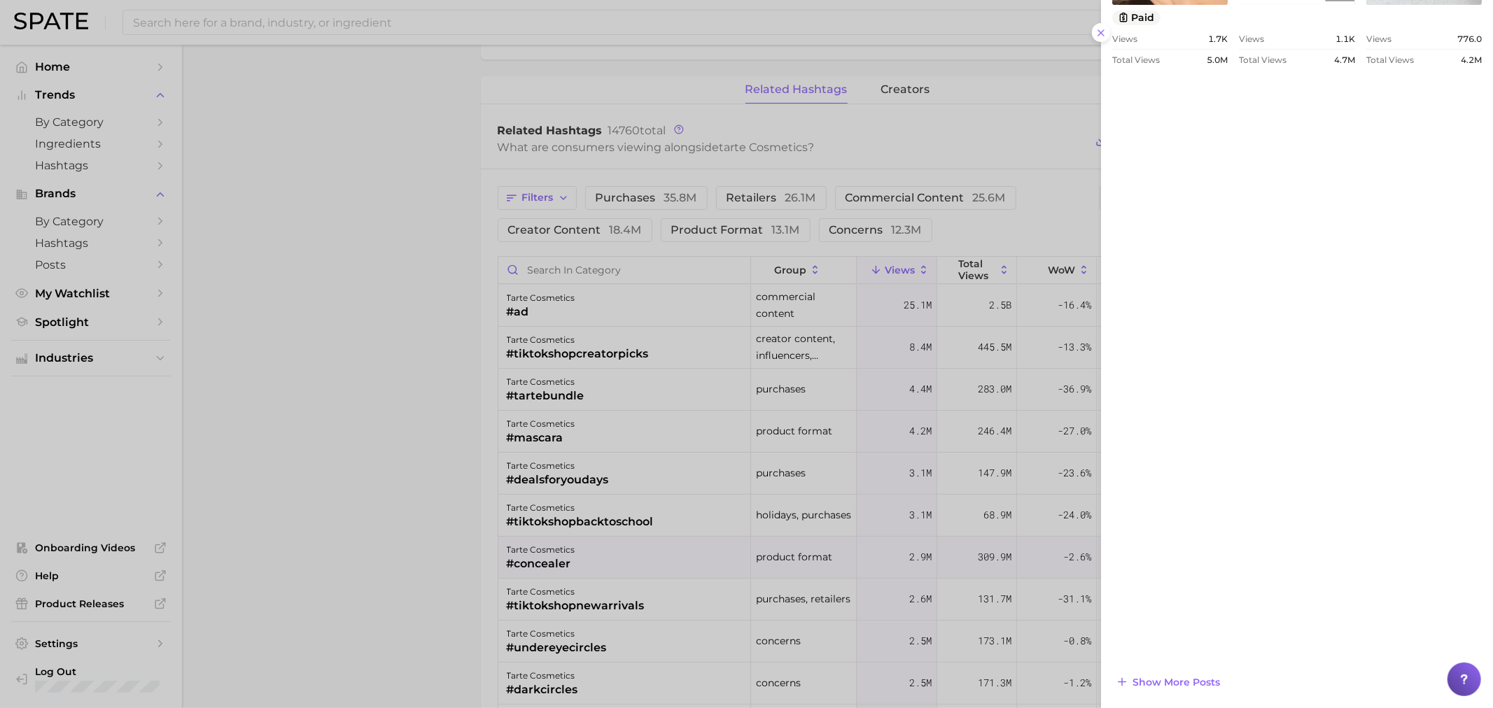
click at [428, 519] on div at bounding box center [746, 354] width 1493 height 708
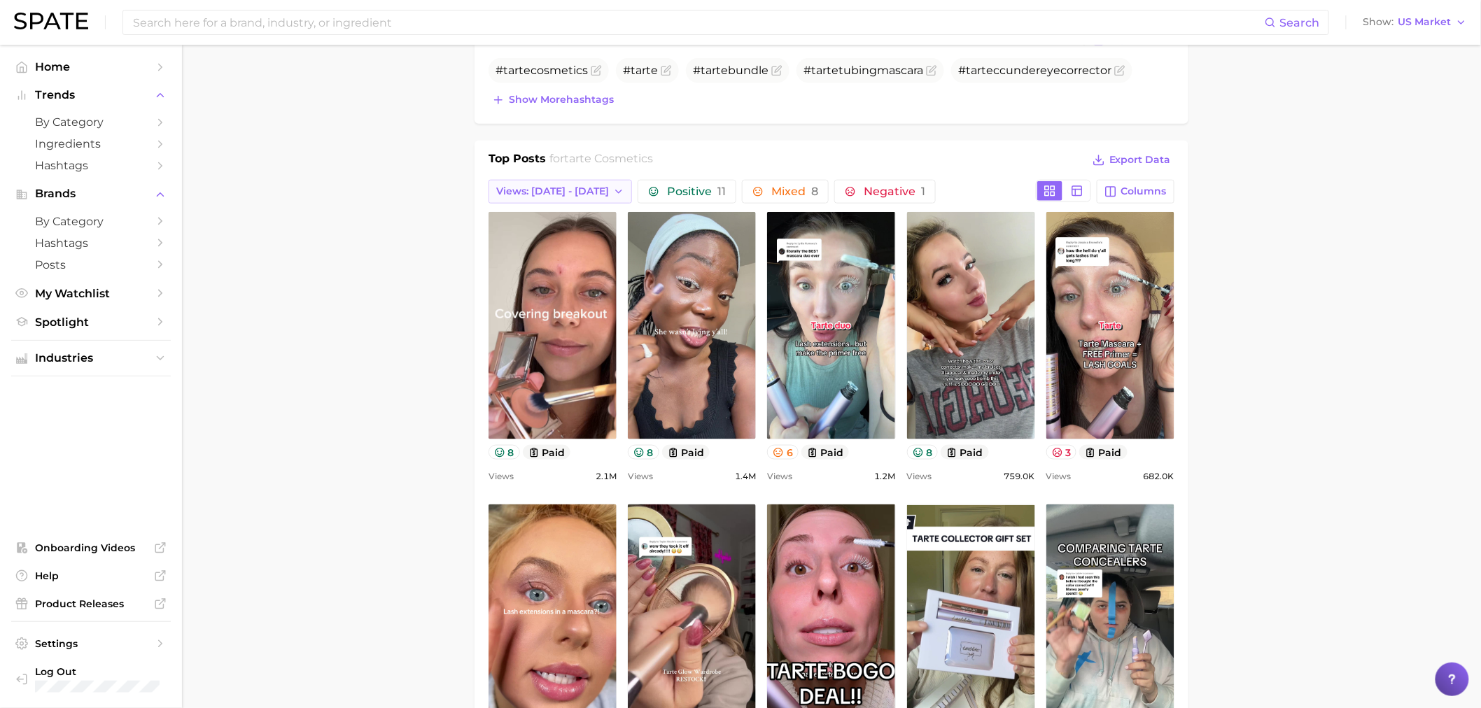
click at [613, 192] on icon "button" at bounding box center [618, 191] width 11 height 11
click at [561, 267] on button "Total Views" at bounding box center [565, 267] width 154 height 25
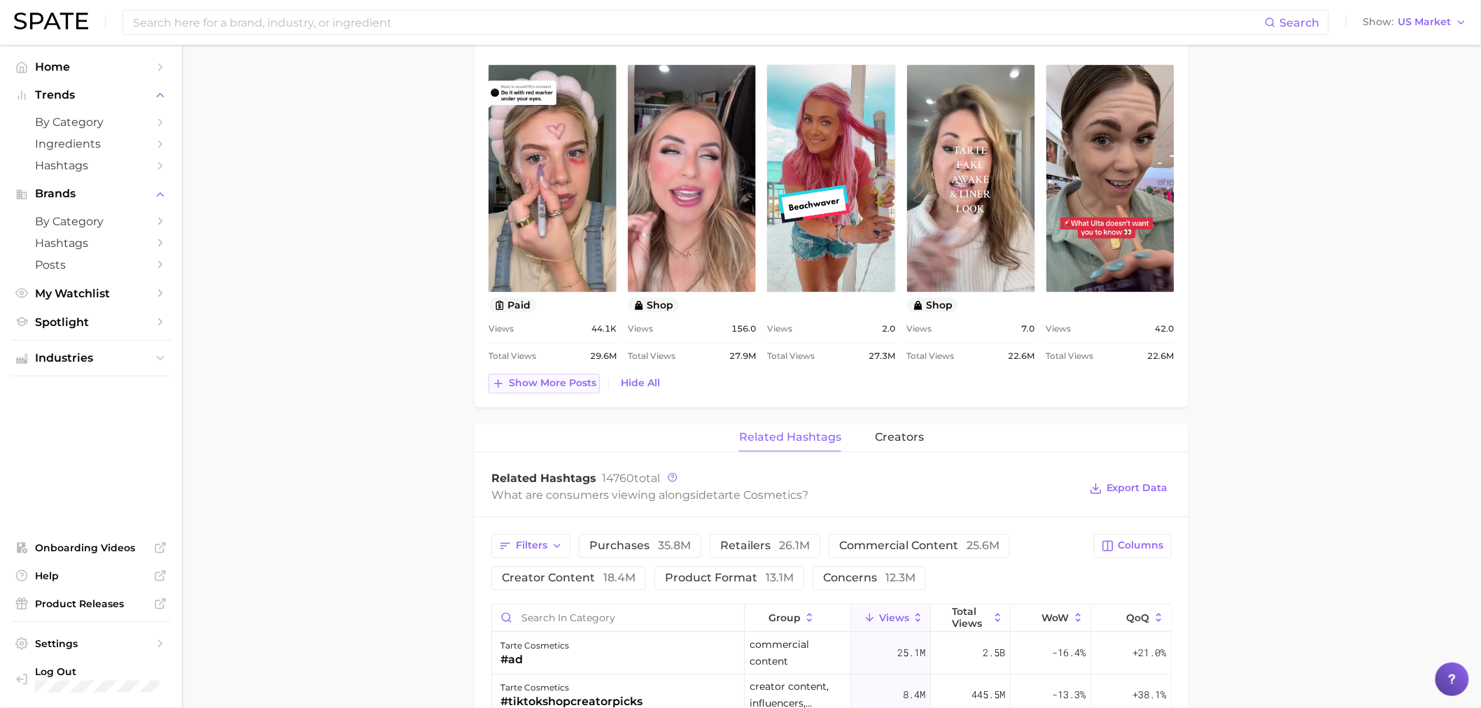
click at [560, 388] on span "Show more posts" at bounding box center [552, 384] width 87 height 12
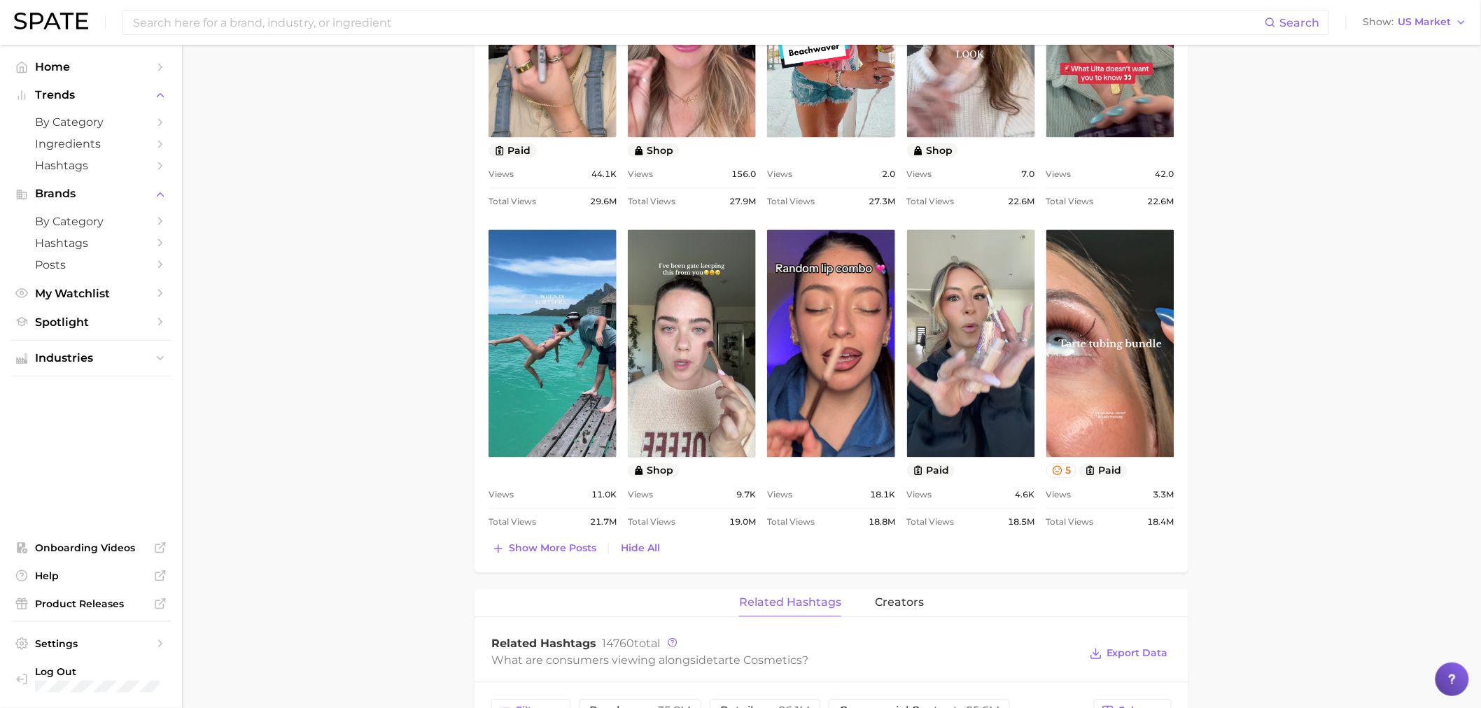
click at [50, 26] on img at bounding box center [51, 21] width 74 height 17
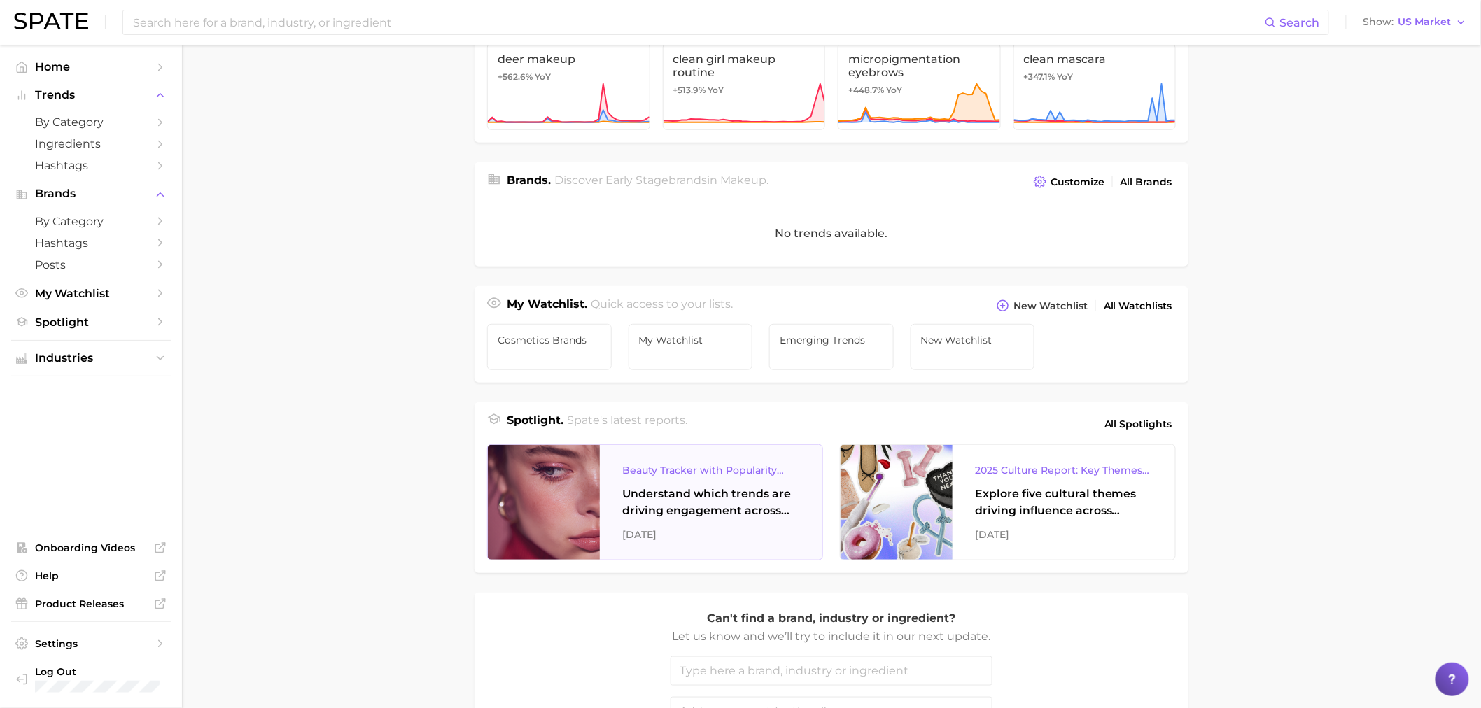
click at [679, 472] on div "Beauty Tracker with Popularity Index" at bounding box center [711, 470] width 178 height 17
